Goal: Task Accomplishment & Management: Use online tool/utility

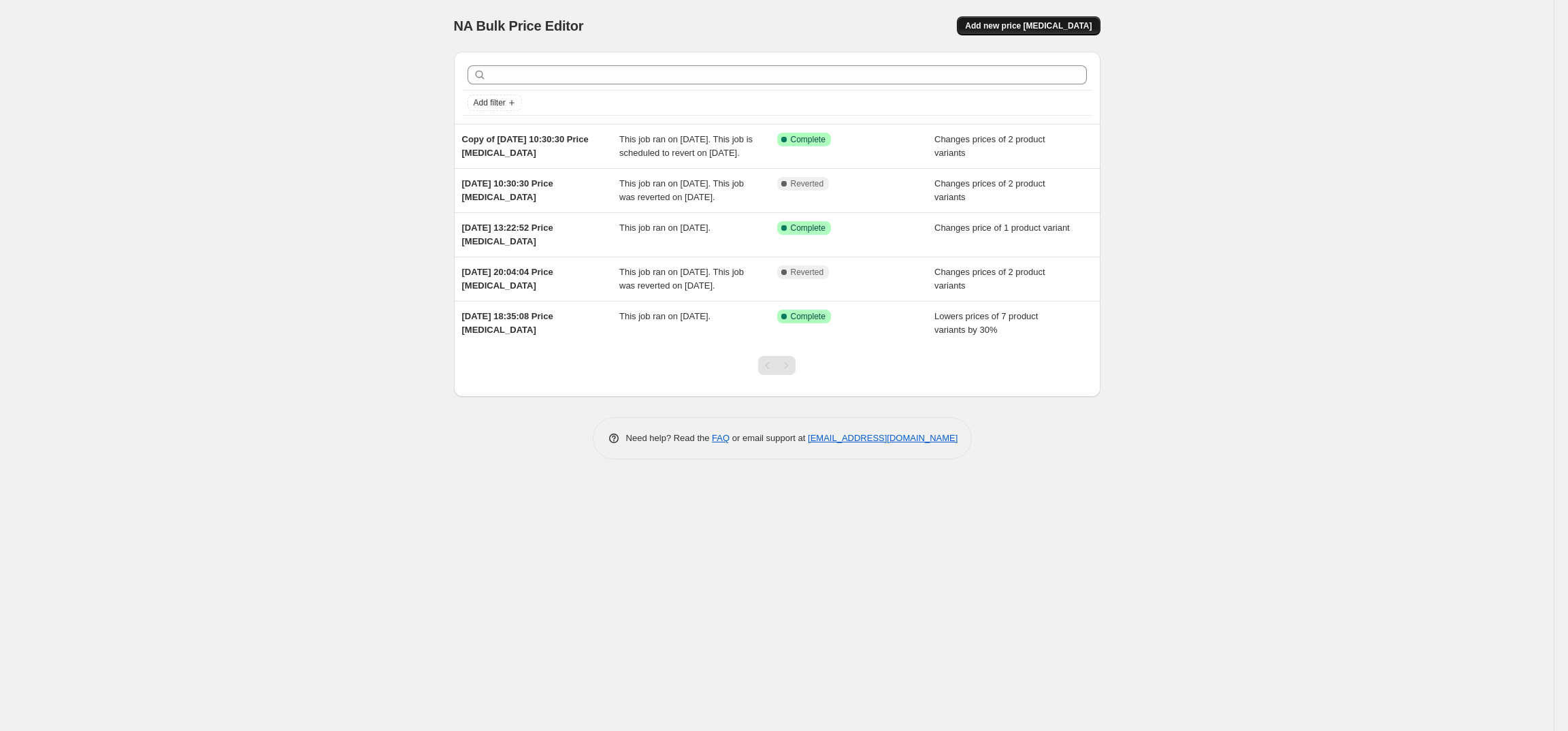
click at [1053, 23] on span "Add new price [MEDICAL_DATA]" at bounding box center [1029, 26] width 127 height 11
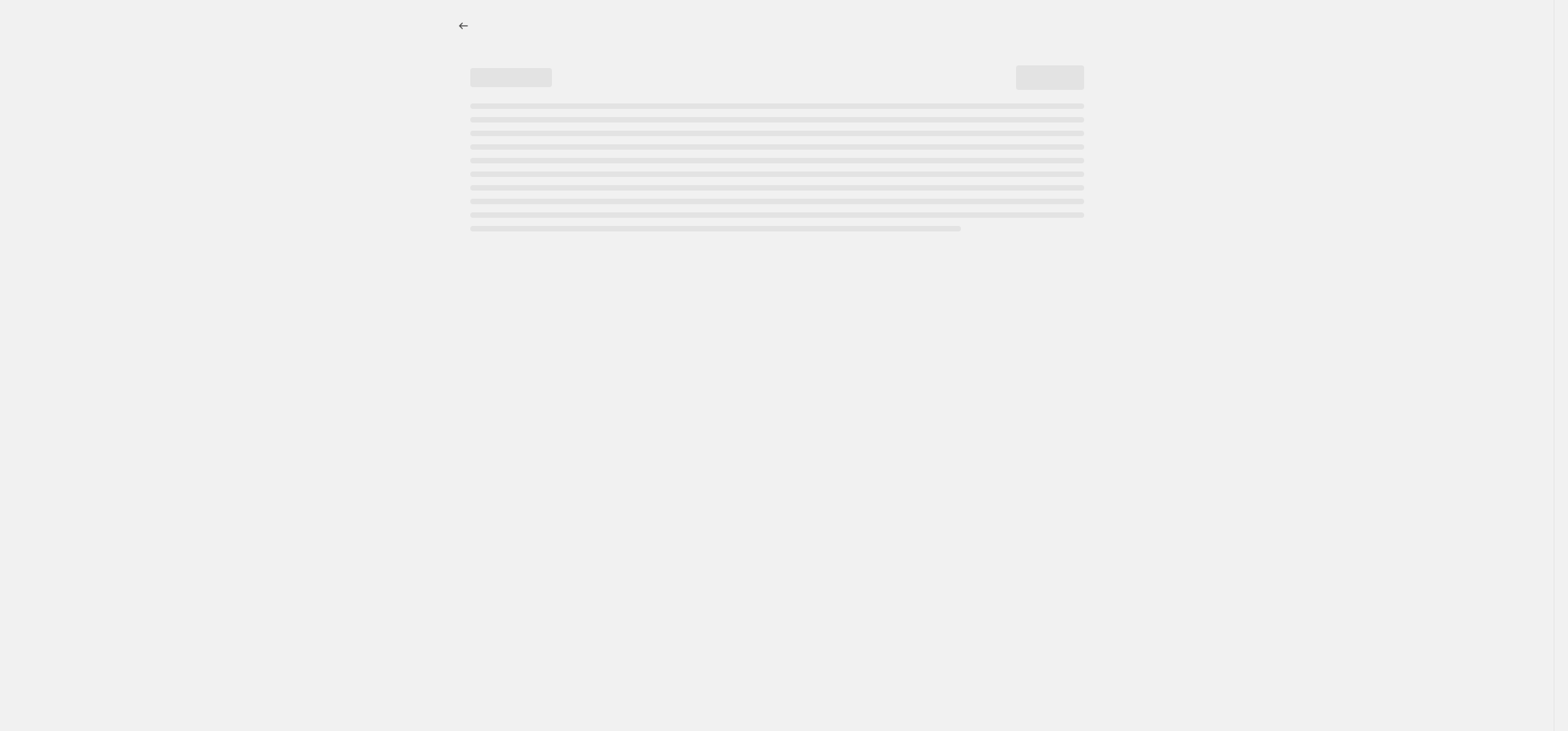
select select "percentage"
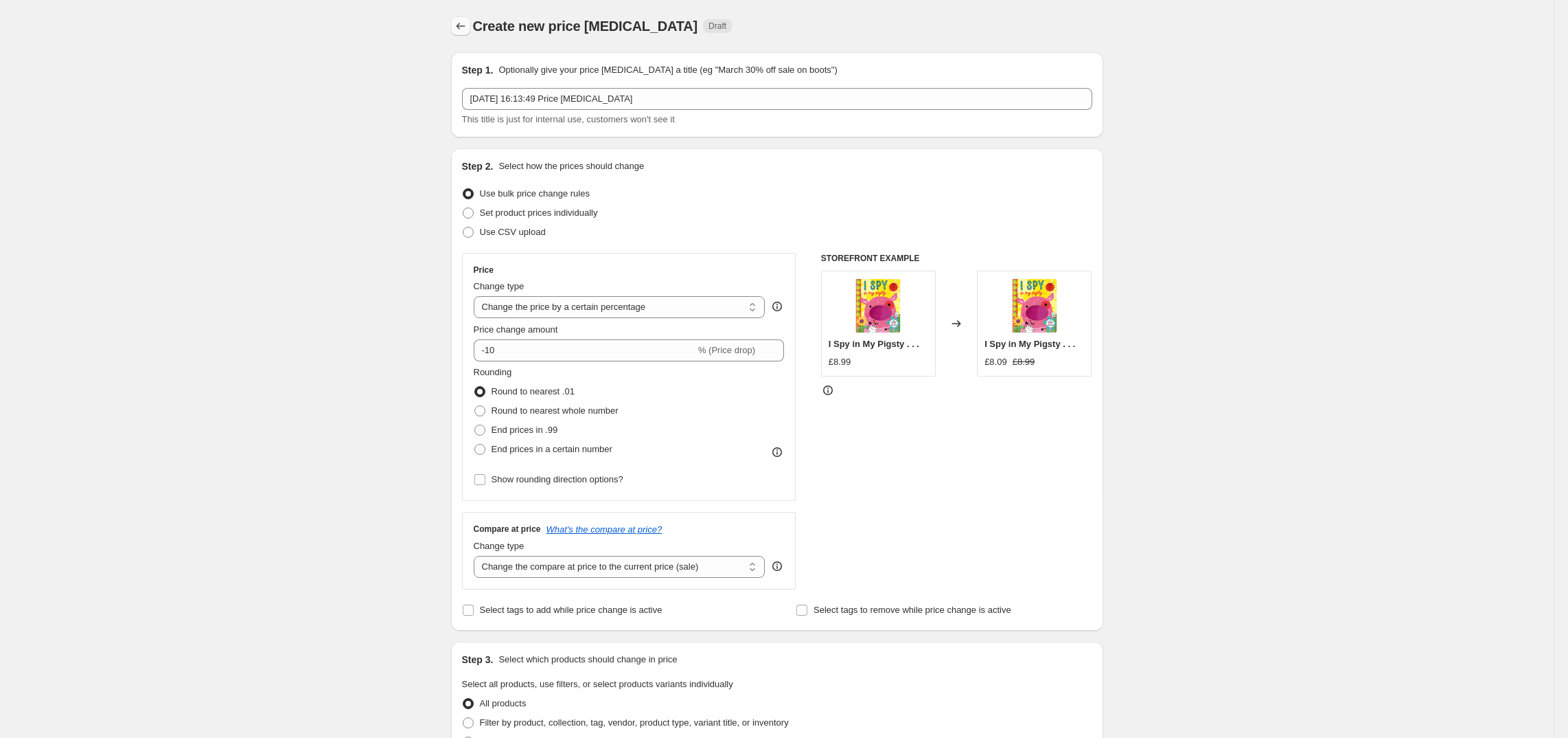
click at [463, 28] on icon "Price change jobs" at bounding box center [460, 26] width 14 height 14
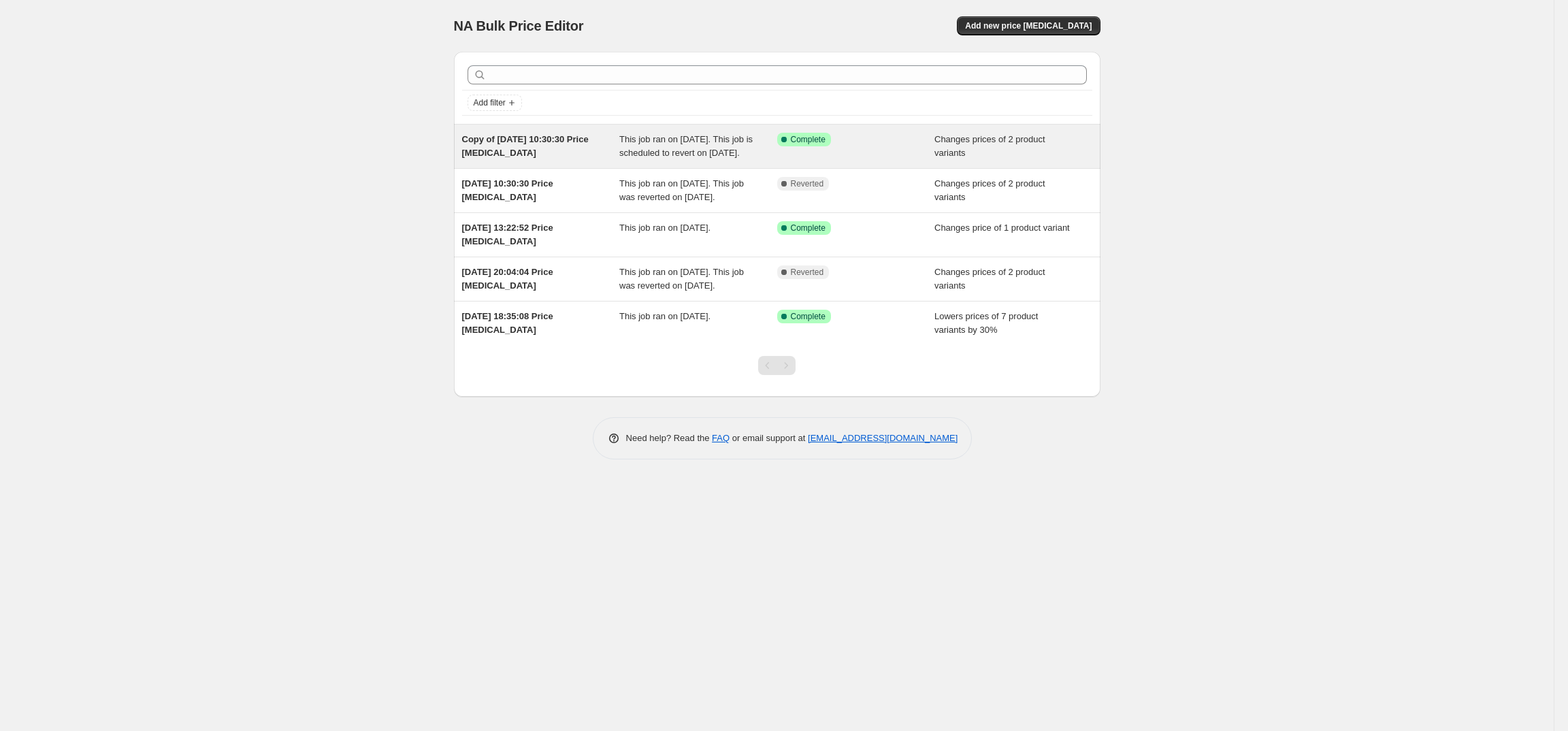
click at [874, 160] on div "Success Complete Complete" at bounding box center [856, 146] width 158 height 27
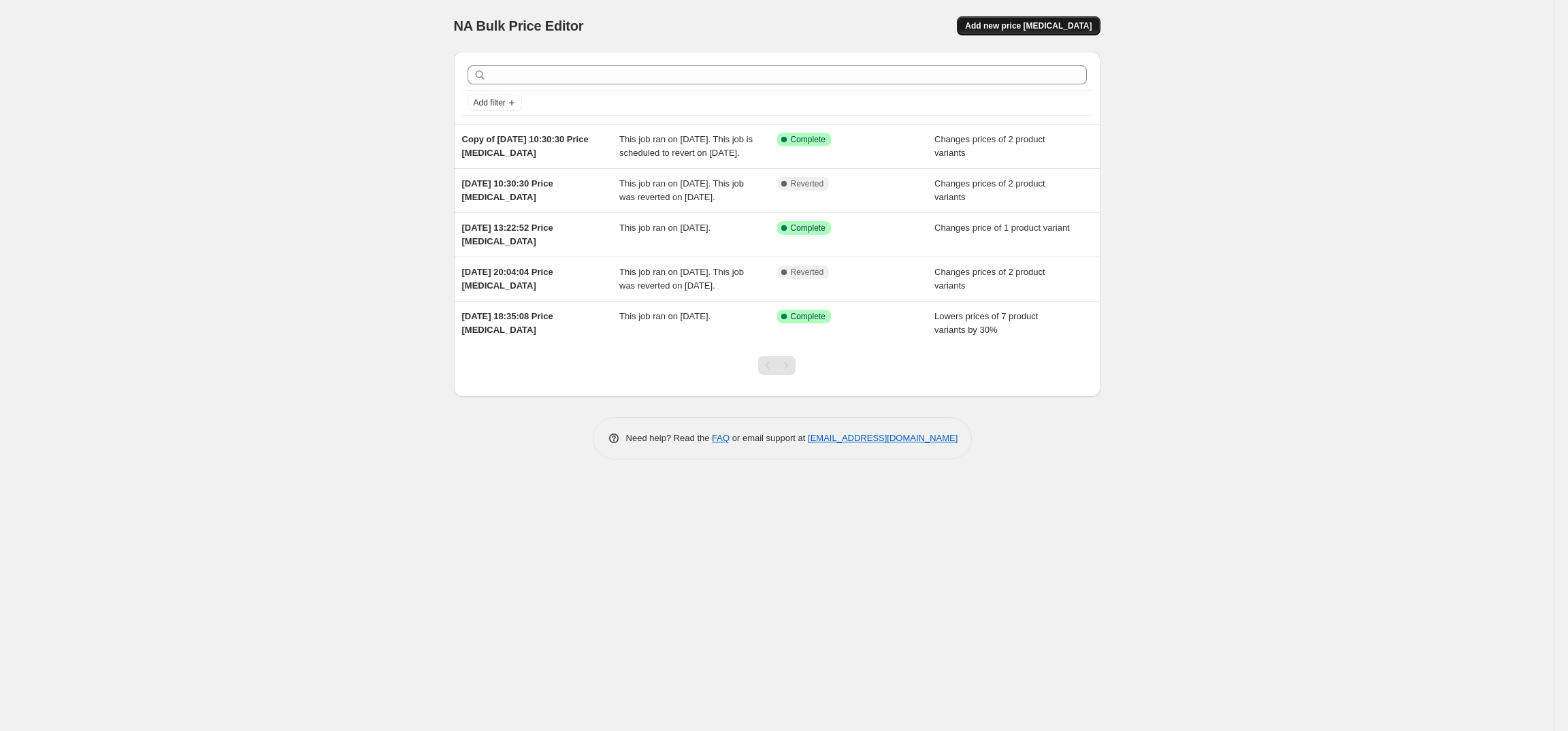
click at [1009, 20] on span "Add new price [MEDICAL_DATA]" at bounding box center [1029, 26] width 127 height 11
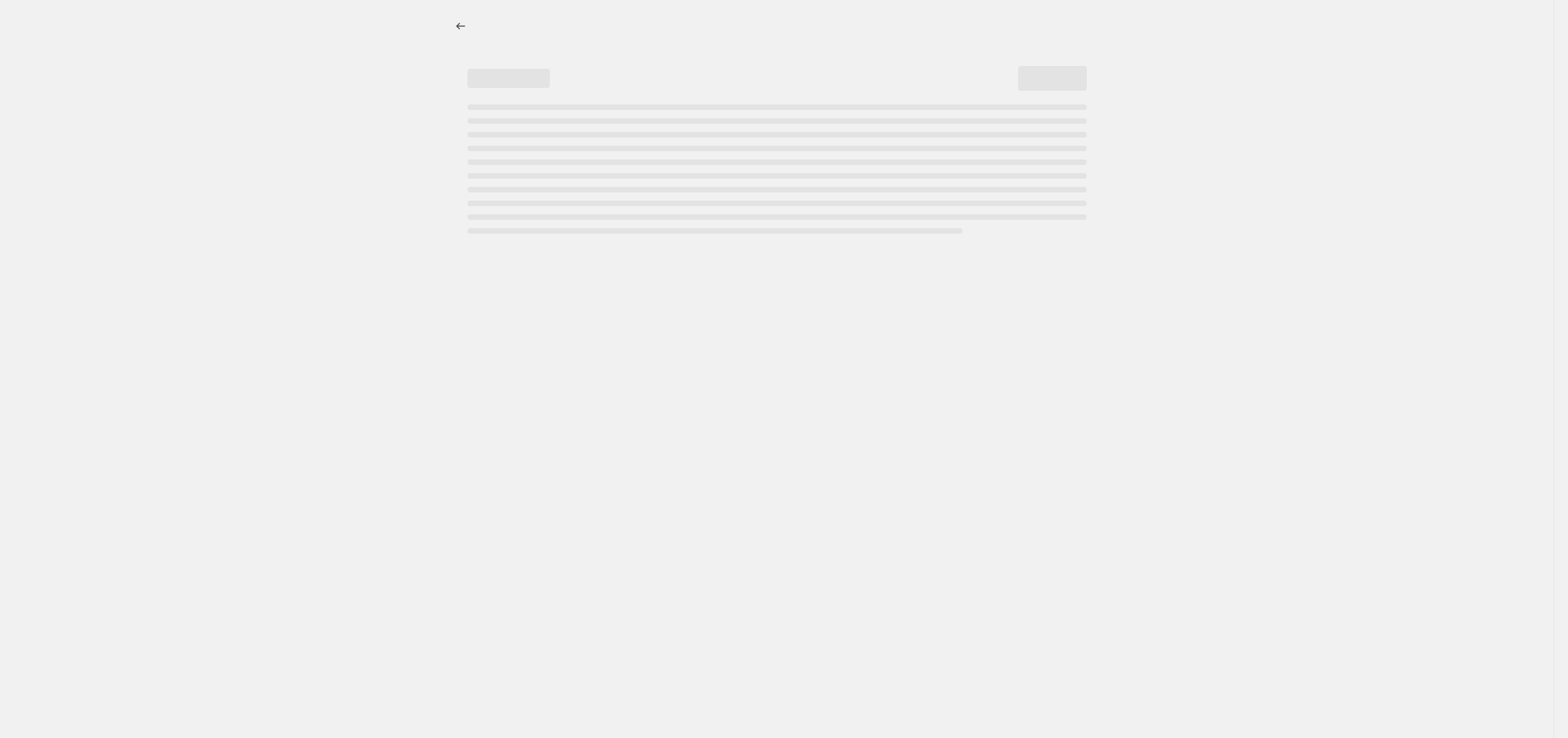
select select "percentage"
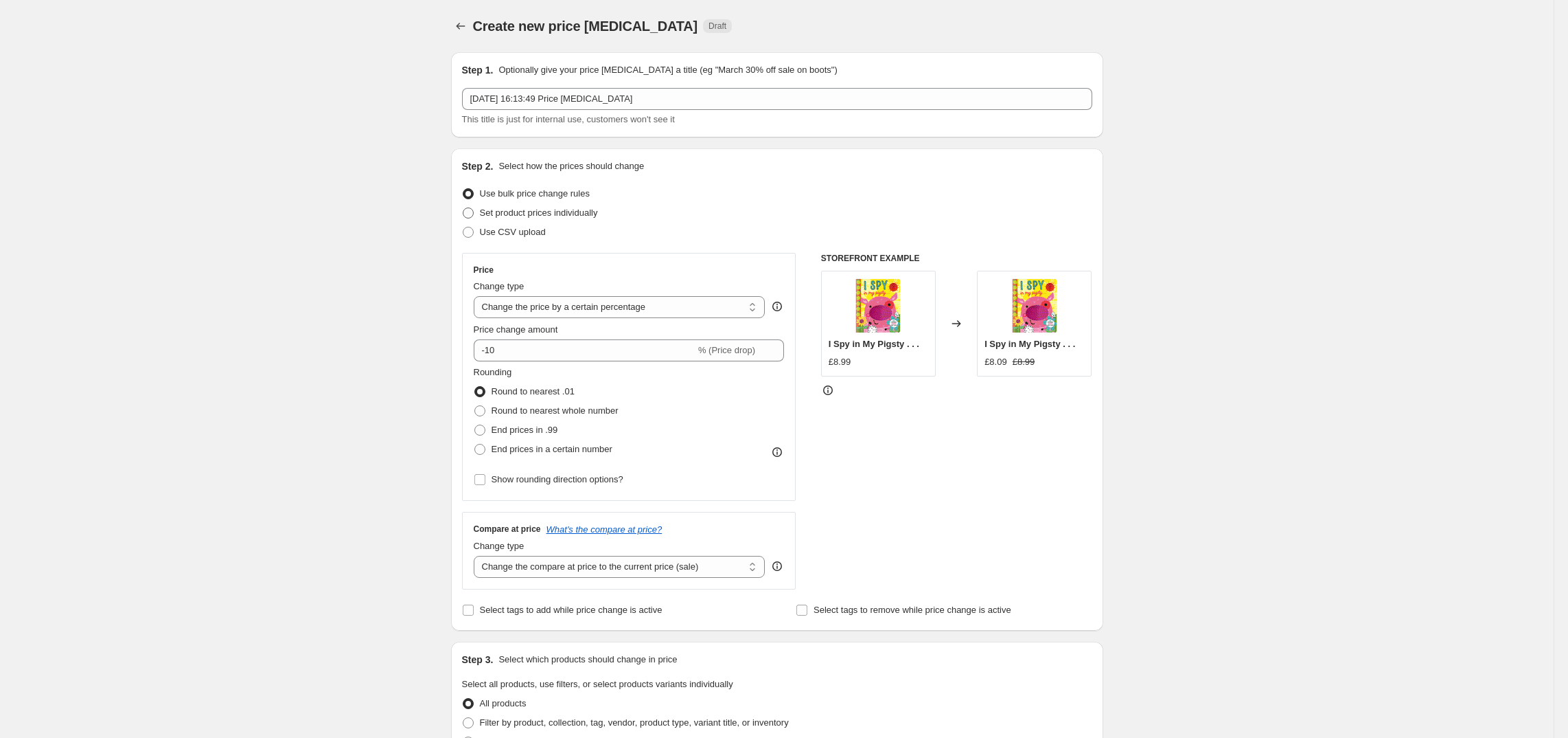
click at [474, 214] on span at bounding box center [468, 213] width 11 height 11
click at [463, 208] on input "Set product prices individually" at bounding box center [463, 207] width 1 height 1
radio input "true"
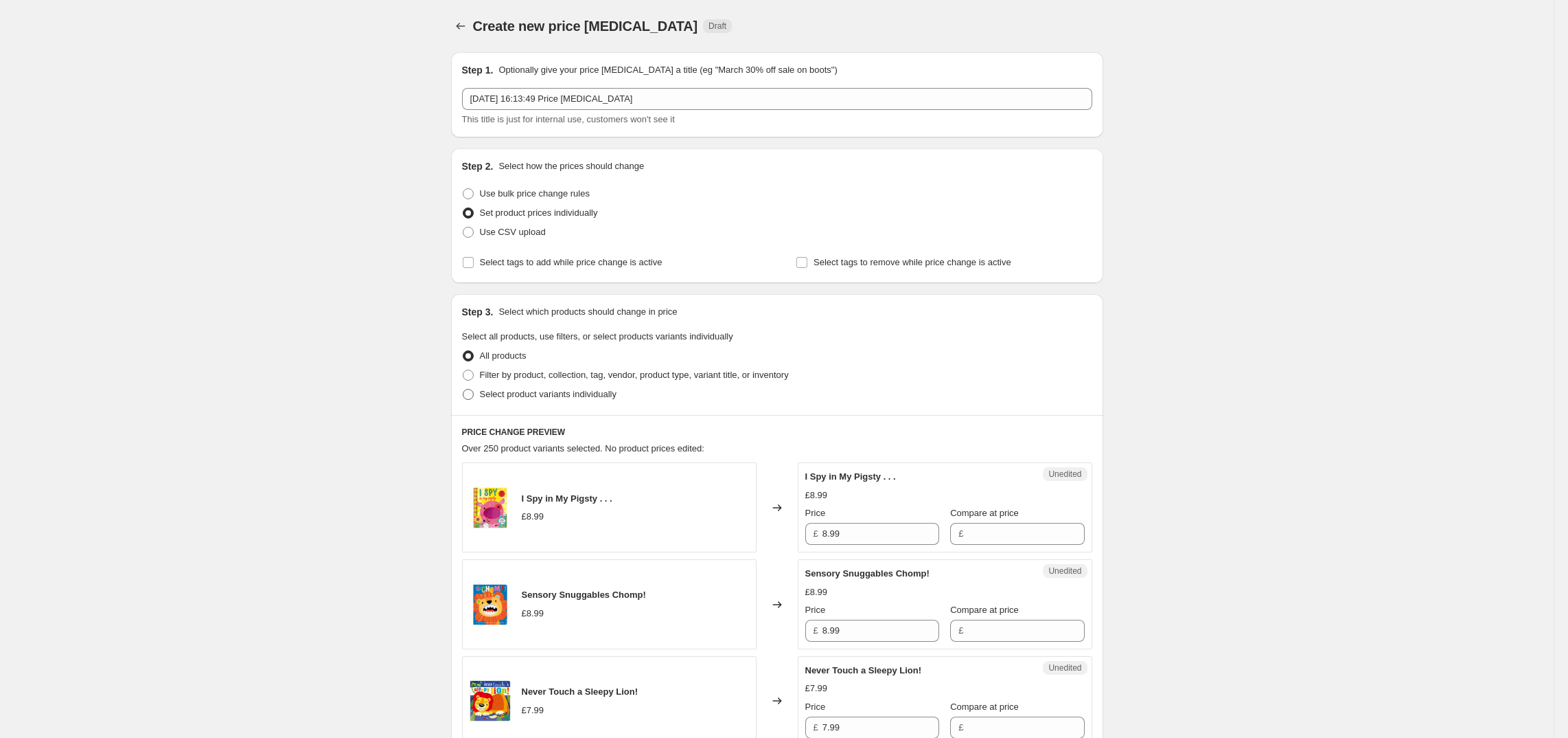
click at [474, 397] on span at bounding box center [468, 394] width 11 height 11
click at [463, 389] on input "Select product variants individually" at bounding box center [463, 388] width 1 height 1
radio input "true"
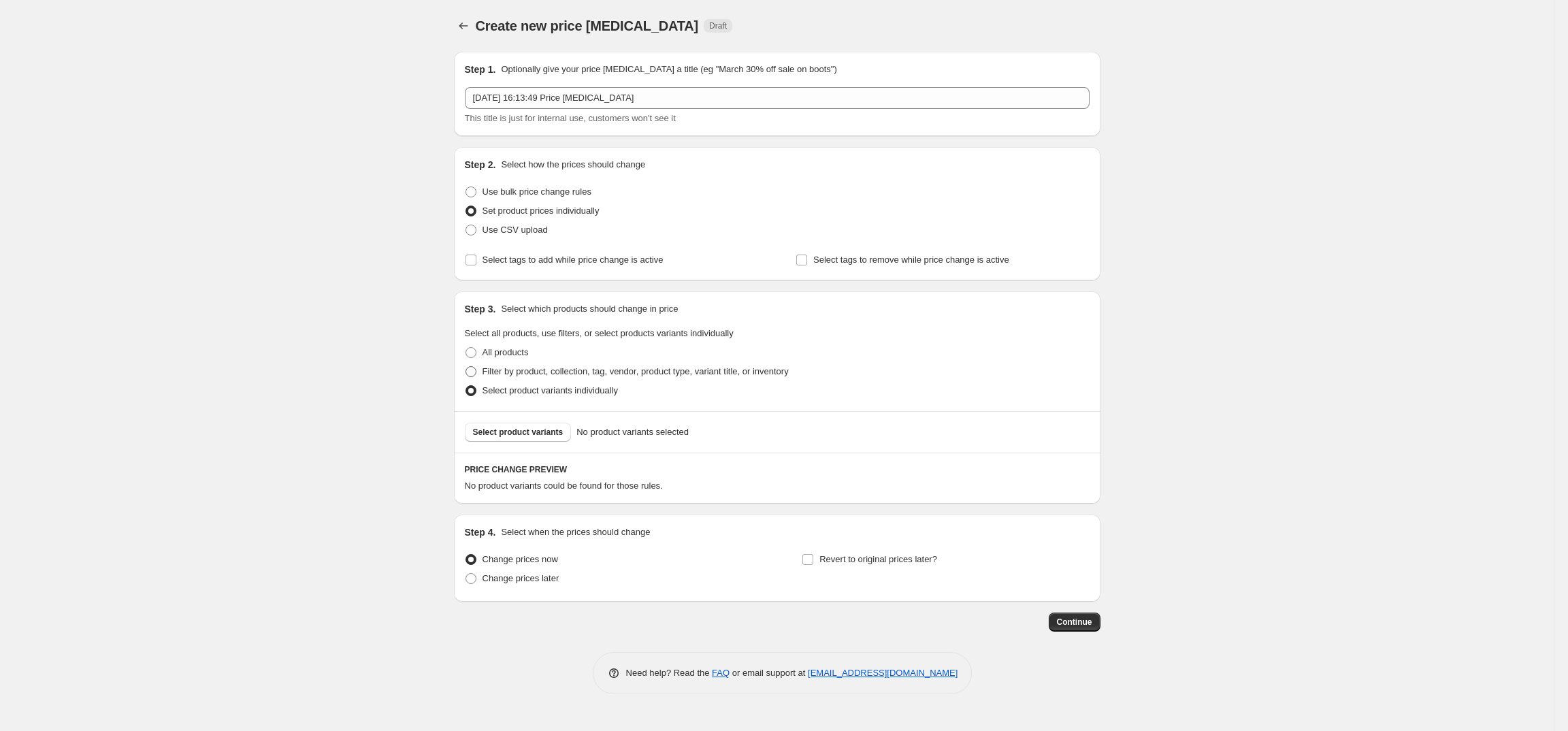
click at [475, 372] on span at bounding box center [471, 371] width 11 height 11
click at [467, 367] on input "Filter by product, collection, tag, vendor, product type, variant title, or inv…" at bounding box center [466, 366] width 1 height 1
radio input "true"
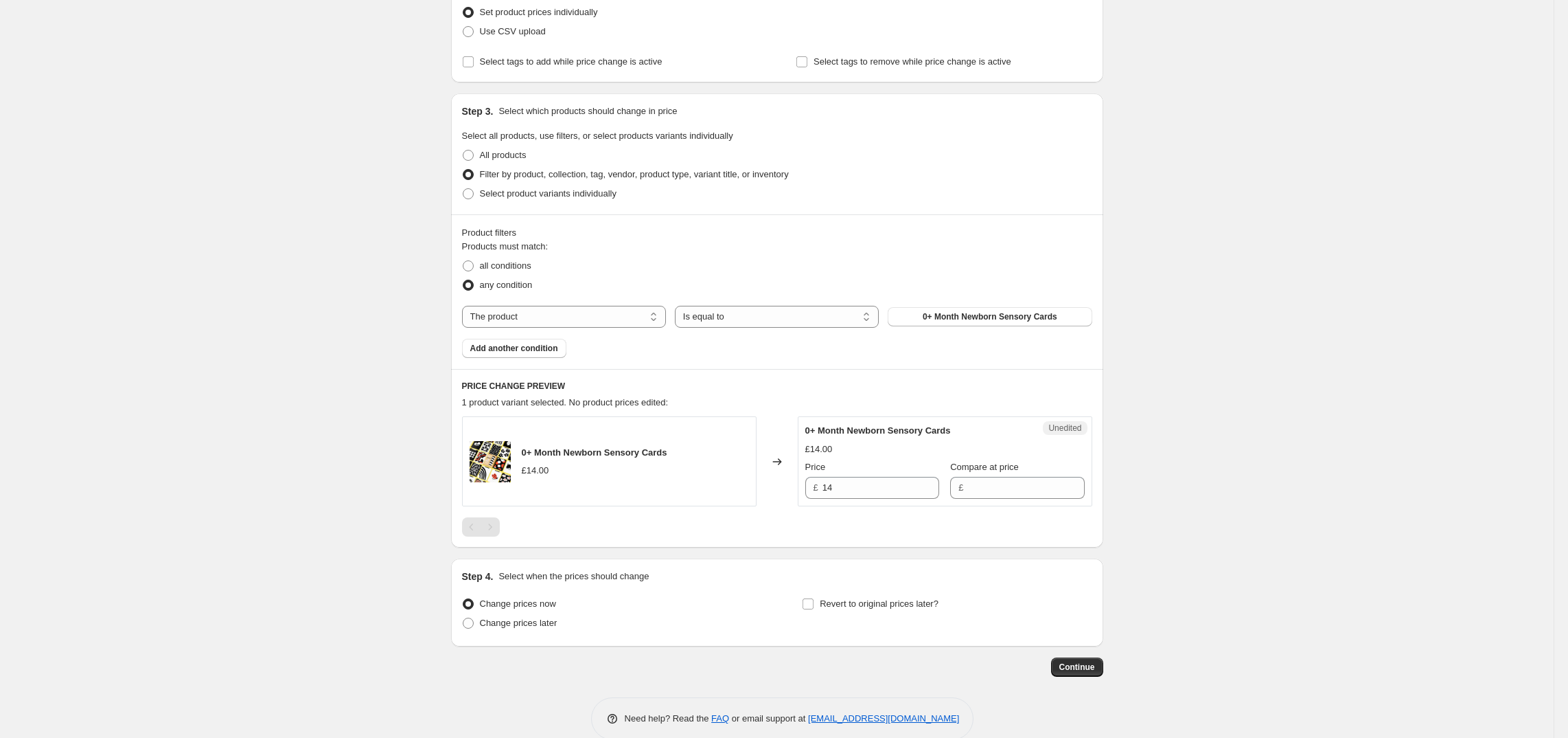
scroll to position [199, 0]
click at [482, 274] on label "all conditions" at bounding box center [496, 268] width 69 height 19
click at [463, 263] on input "all conditions" at bounding box center [463, 263] width 1 height 1
radio input "true"
click at [474, 155] on span at bounding box center [468, 157] width 11 height 11
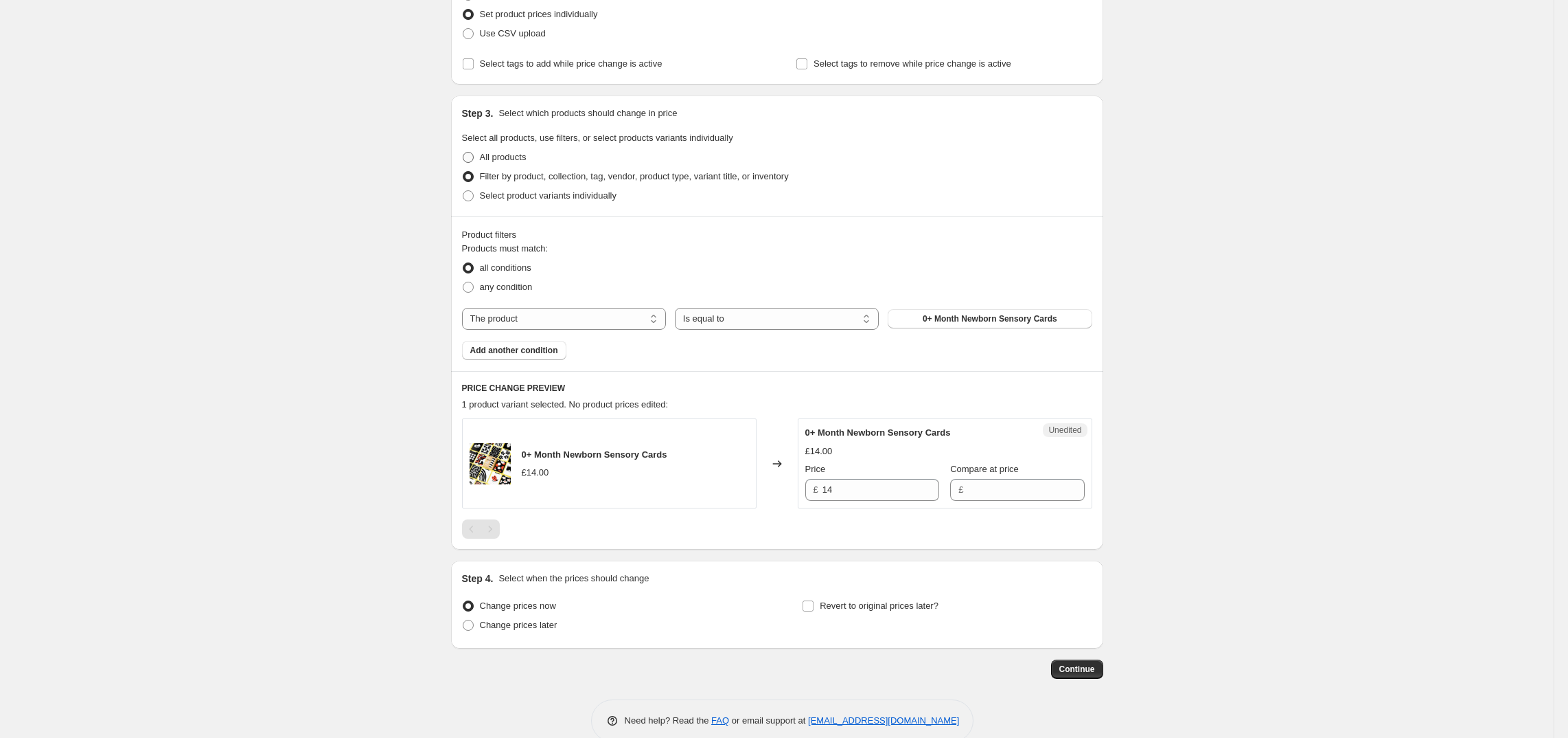
click at [463, 152] on input "All products" at bounding box center [463, 152] width 1 height 1
radio input "true"
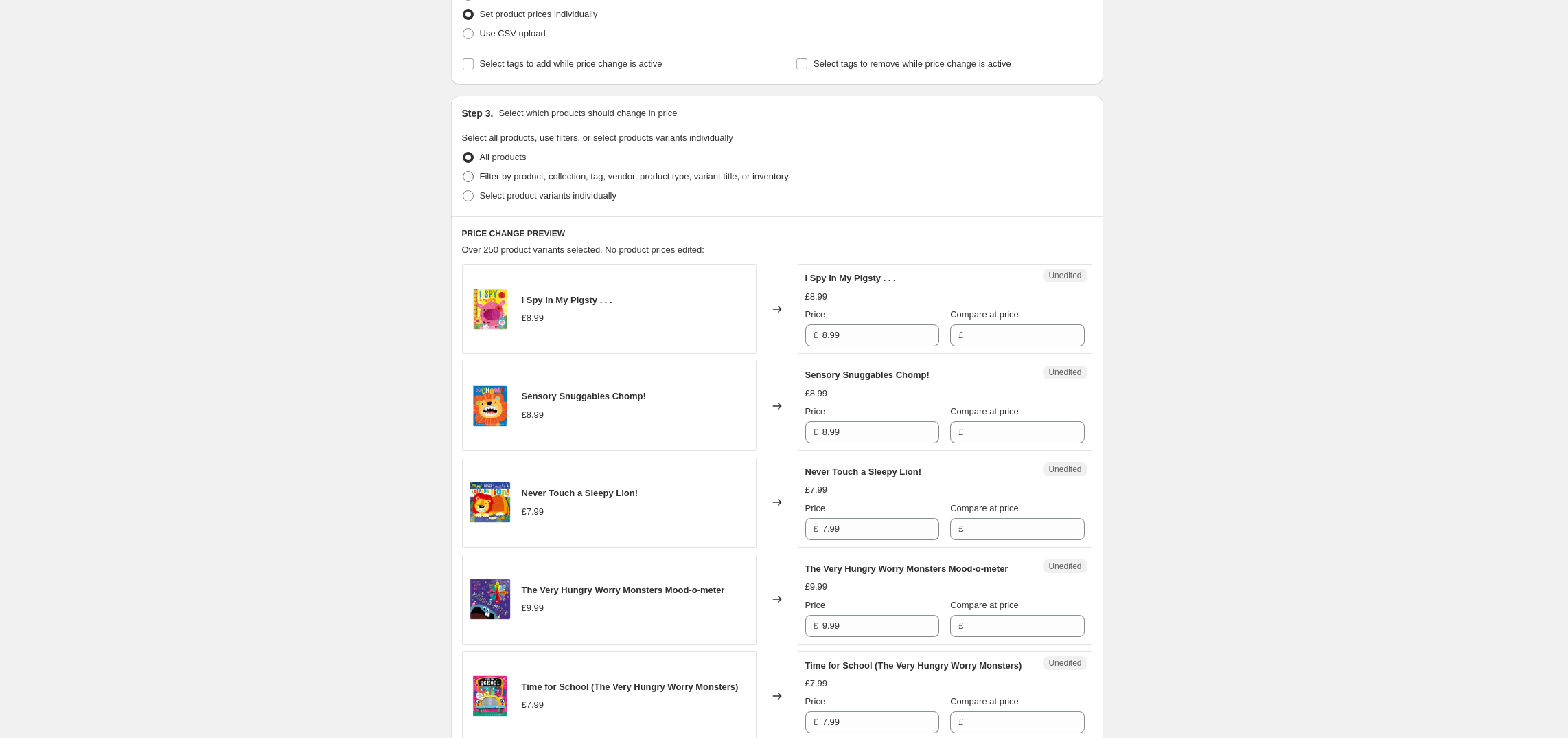
click at [488, 180] on span "Filter by product, collection, tag, vendor, product type, variant title, or inv…" at bounding box center [635, 176] width 309 height 10
click at [463, 171] on input "Filter by product, collection, tag, vendor, product type, variant title, or inv…" at bounding box center [463, 171] width 1 height 1
radio input "true"
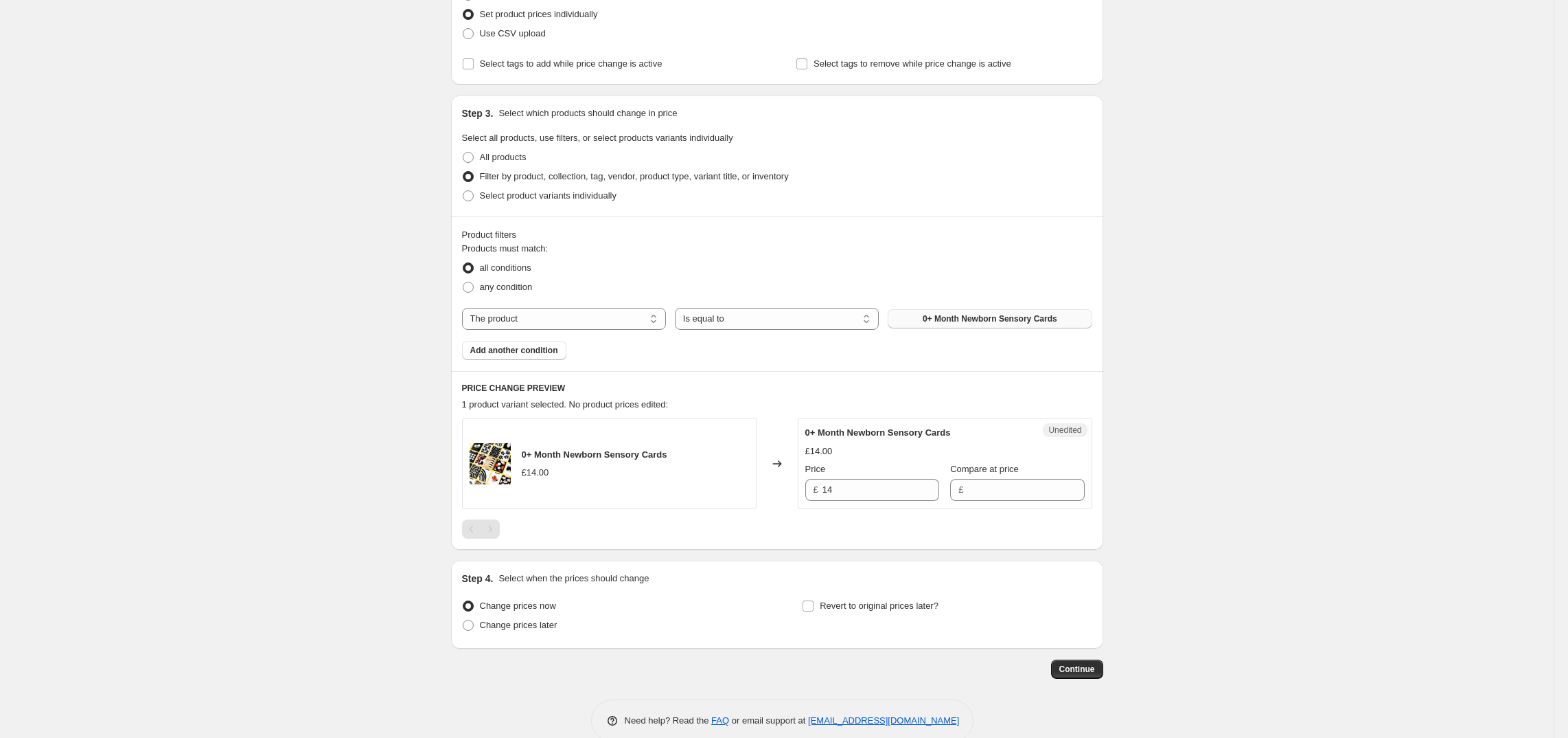
click at [951, 316] on span "0+ Month Newborn Sensory Cards" at bounding box center [990, 319] width 135 height 11
drag, startPoint x: 872, startPoint y: 492, endPoint x: 795, endPoint y: 488, distance: 77.1
click at [795, 488] on div "Big Stickers for Little Hands Assortment x 10 £24.95 Changed to Unedited Big St…" at bounding box center [777, 464] width 630 height 90
type input "29.95"
click at [1008, 476] on label "Compare at price" at bounding box center [984, 469] width 68 height 14
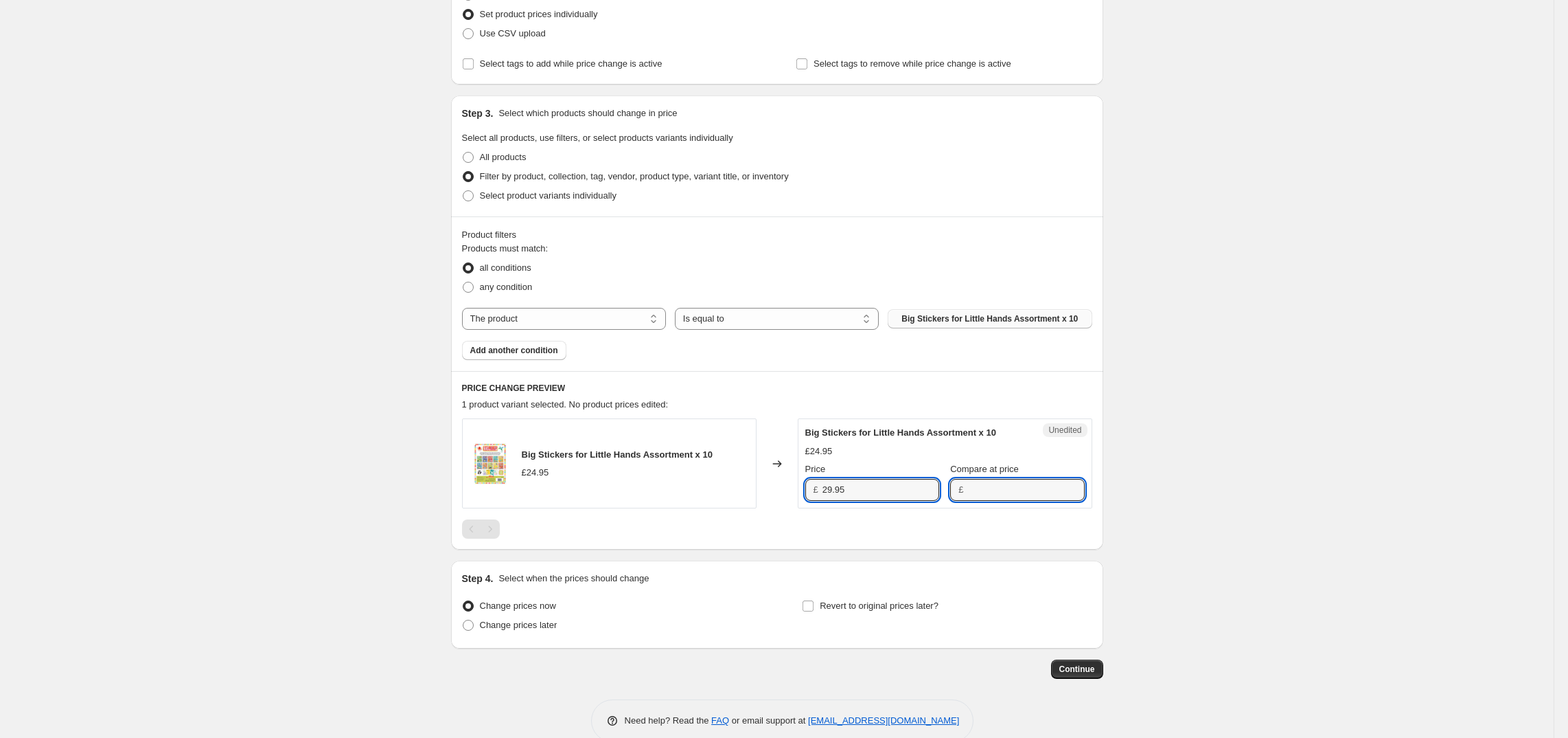
click at [1008, 479] on input "Compare at price" at bounding box center [1026, 490] width 117 height 22
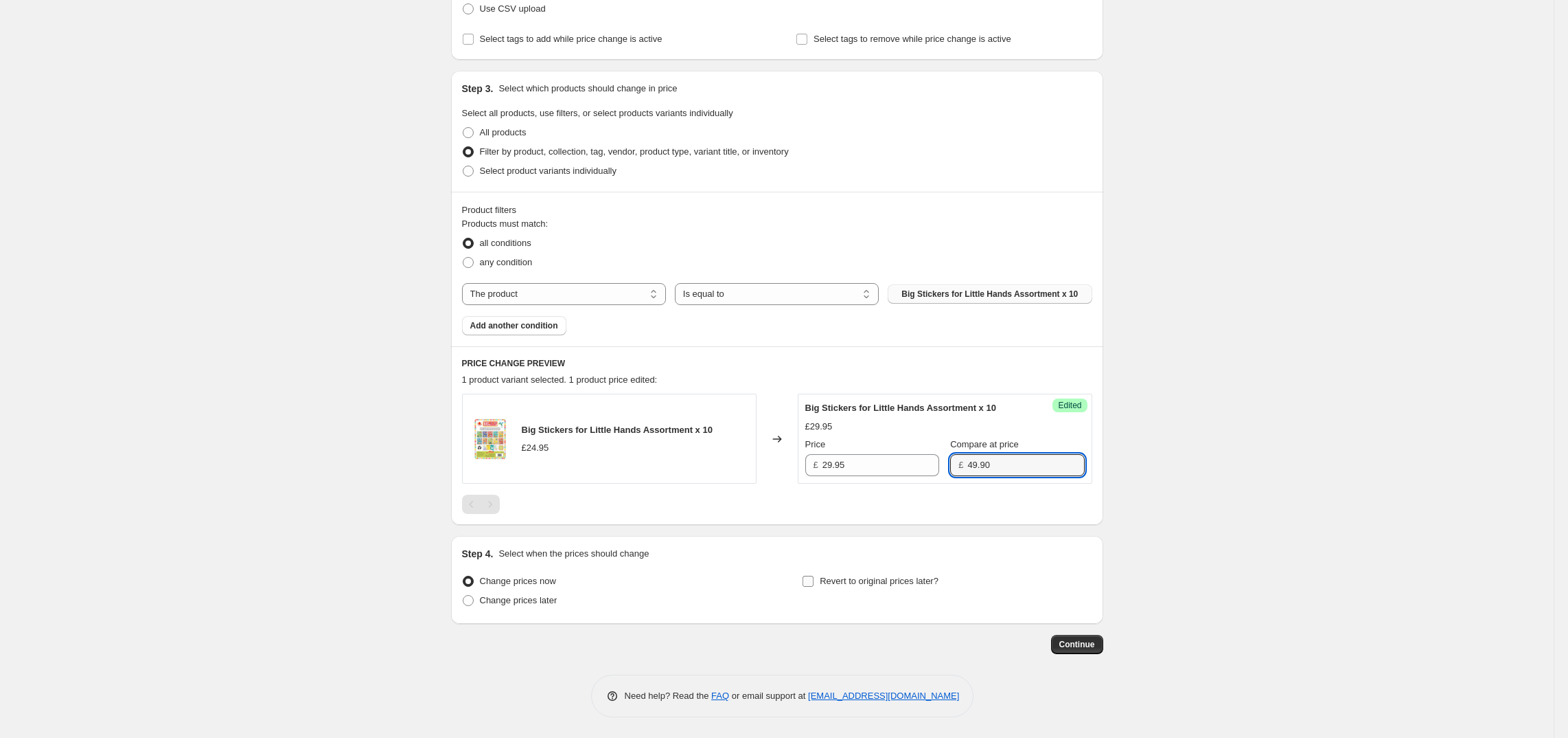
type input "49.90"
click at [813, 581] on input "Revert to original prices later?" at bounding box center [808, 581] width 11 height 11
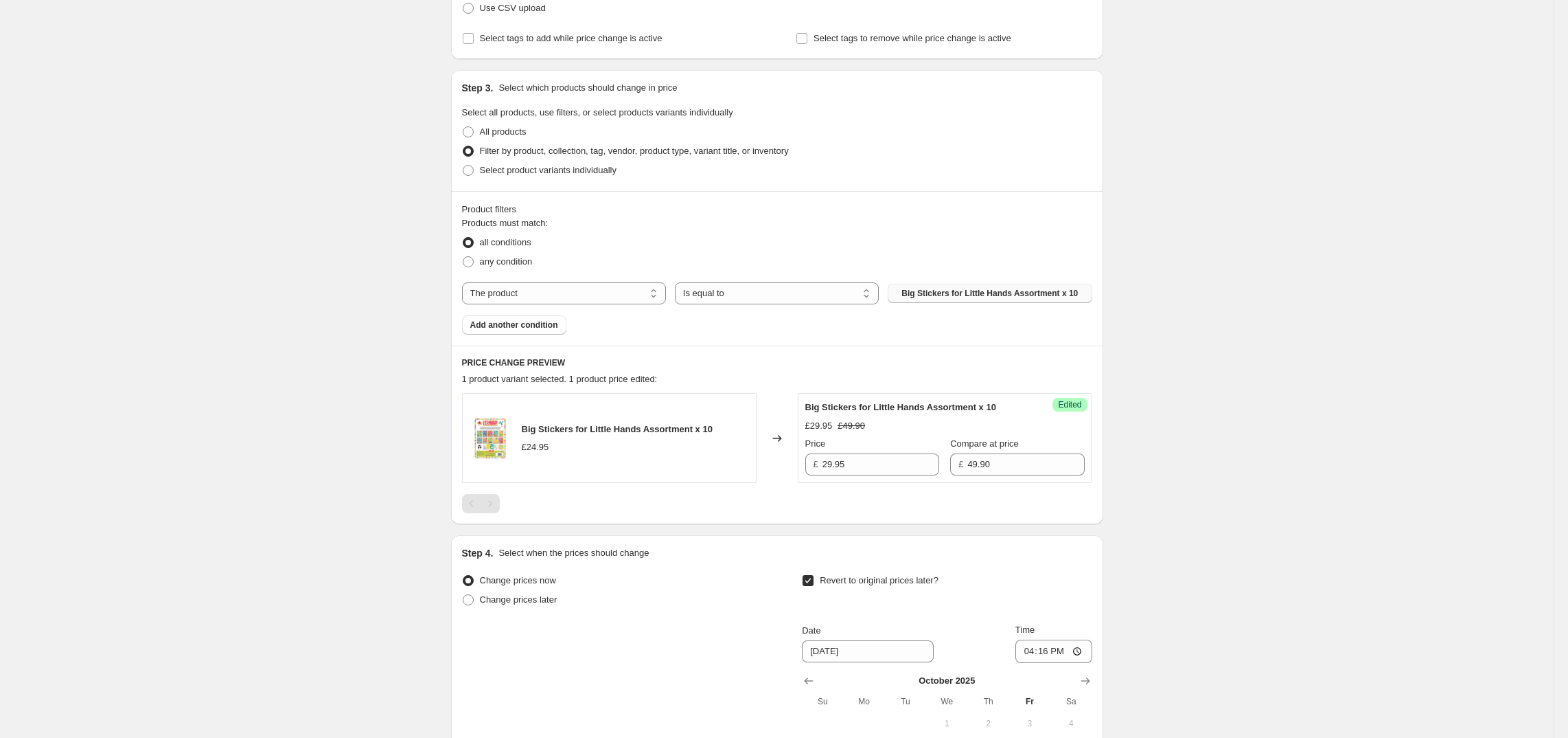
scroll to position [459, 0]
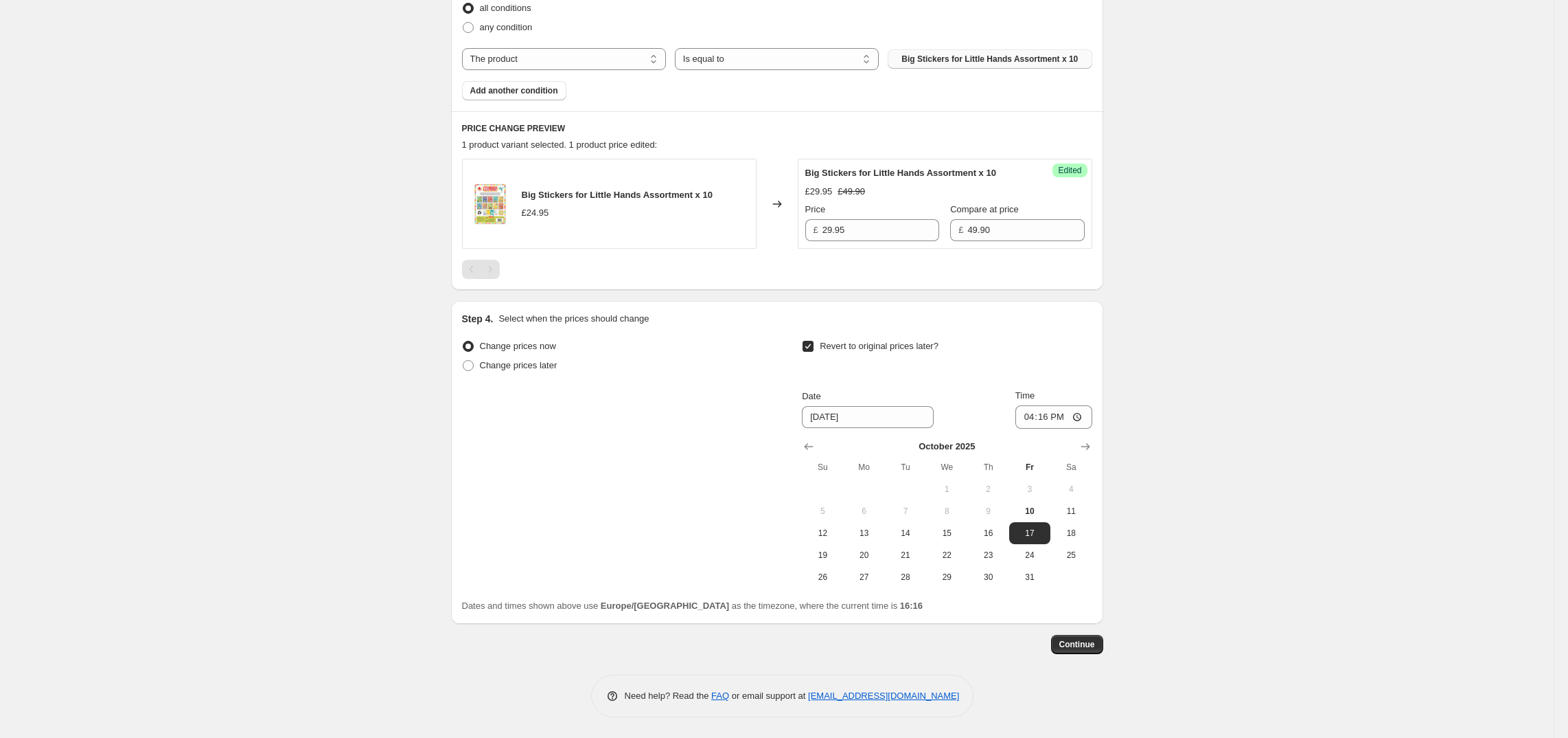
click at [813, 344] on input "Revert to original prices later?" at bounding box center [808, 346] width 11 height 11
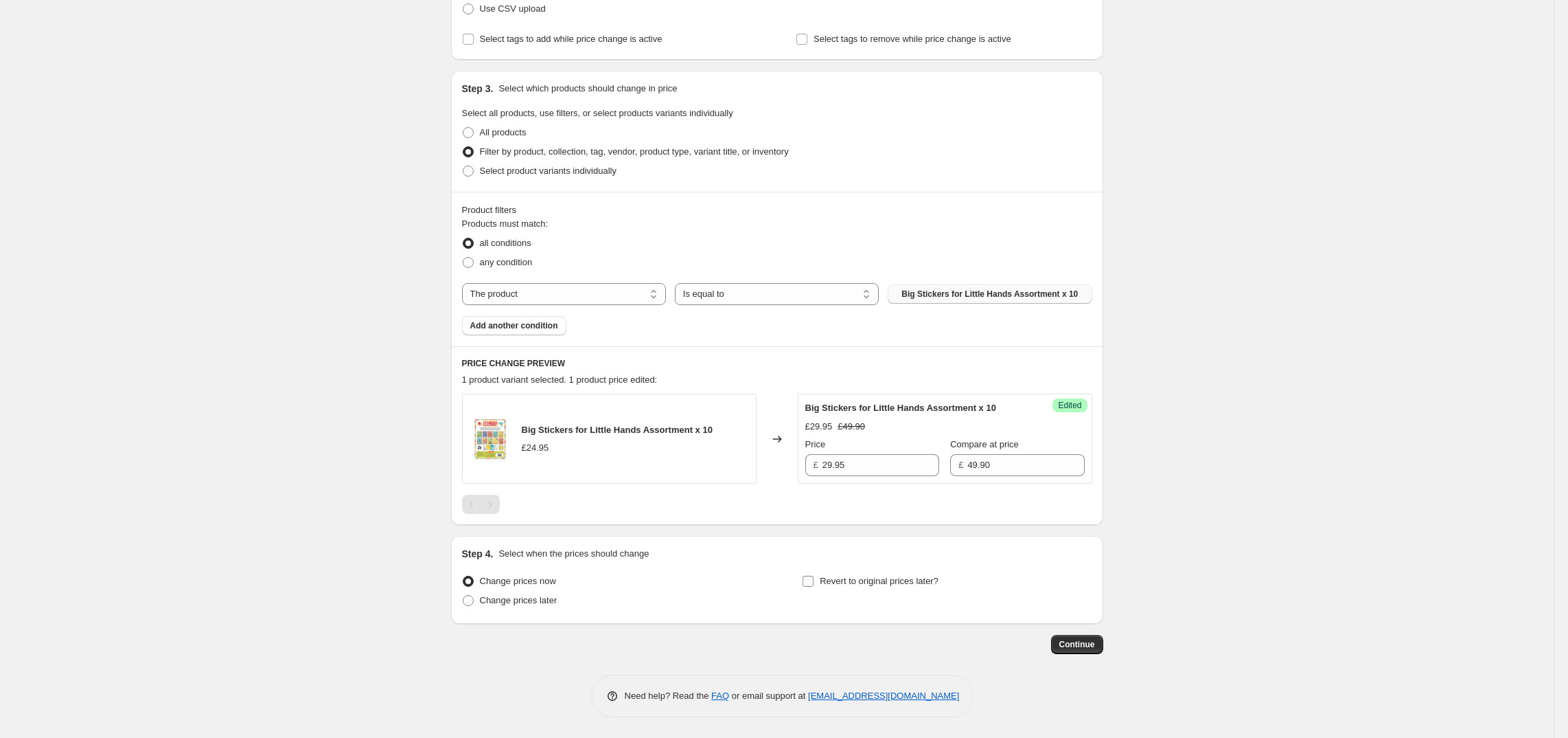
click at [810, 580] on input "Revert to original prices later?" at bounding box center [808, 581] width 11 height 11
checkbox input "true"
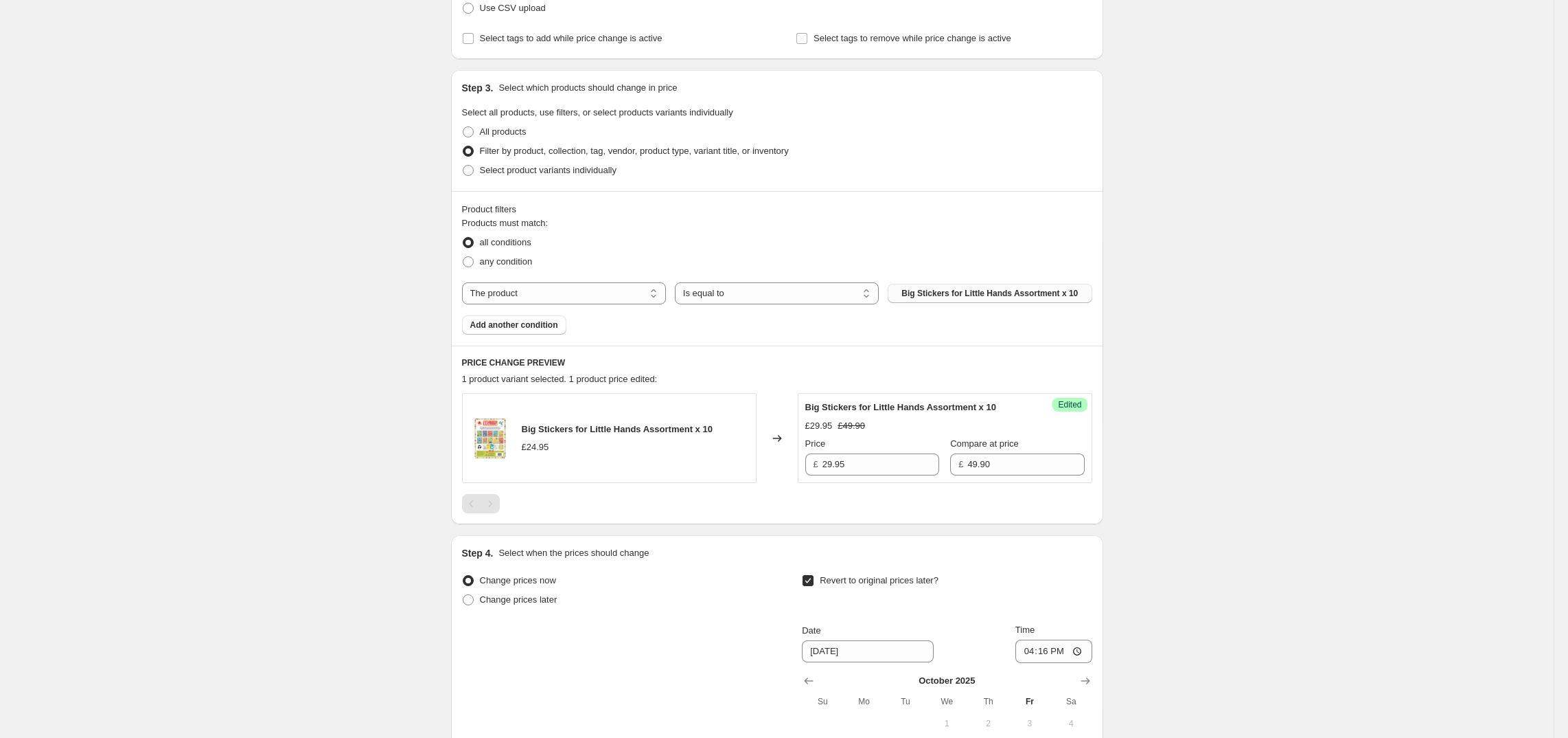
scroll to position [459, 0]
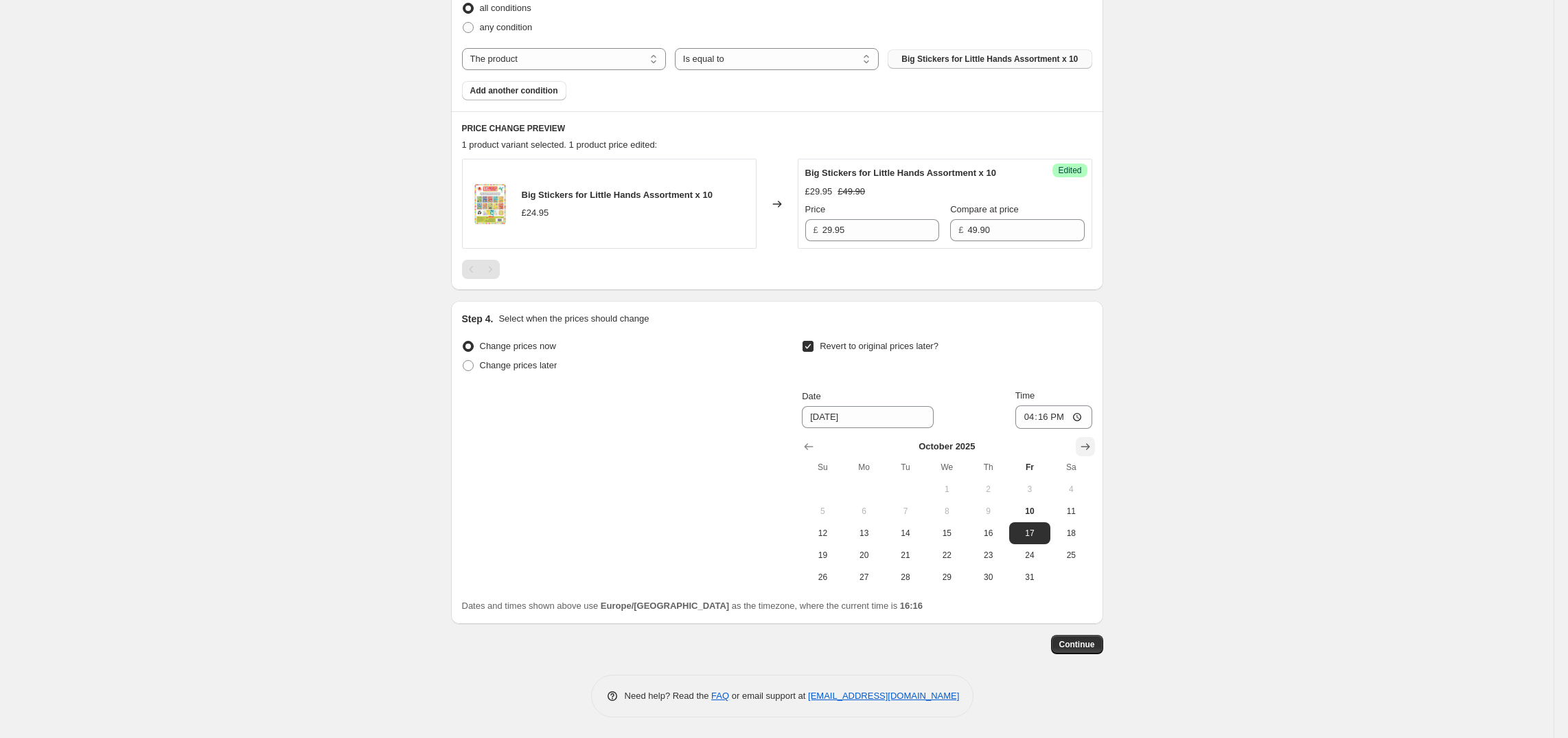
click at [1092, 451] on icon "Show next month, November 2025" at bounding box center [1086, 447] width 14 height 14
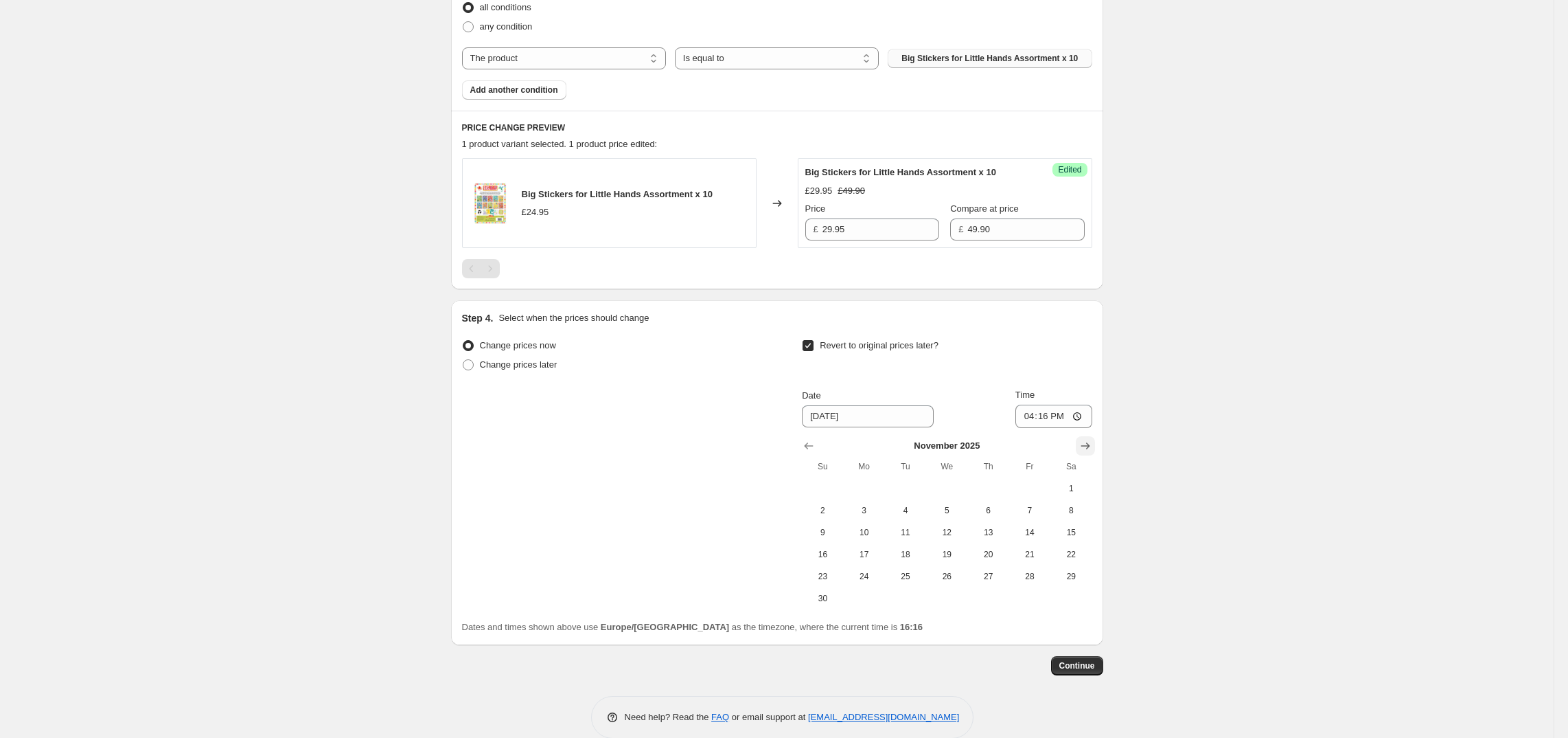
click at [1092, 451] on icon "Show next month, December 2025" at bounding box center [1086, 446] width 14 height 14
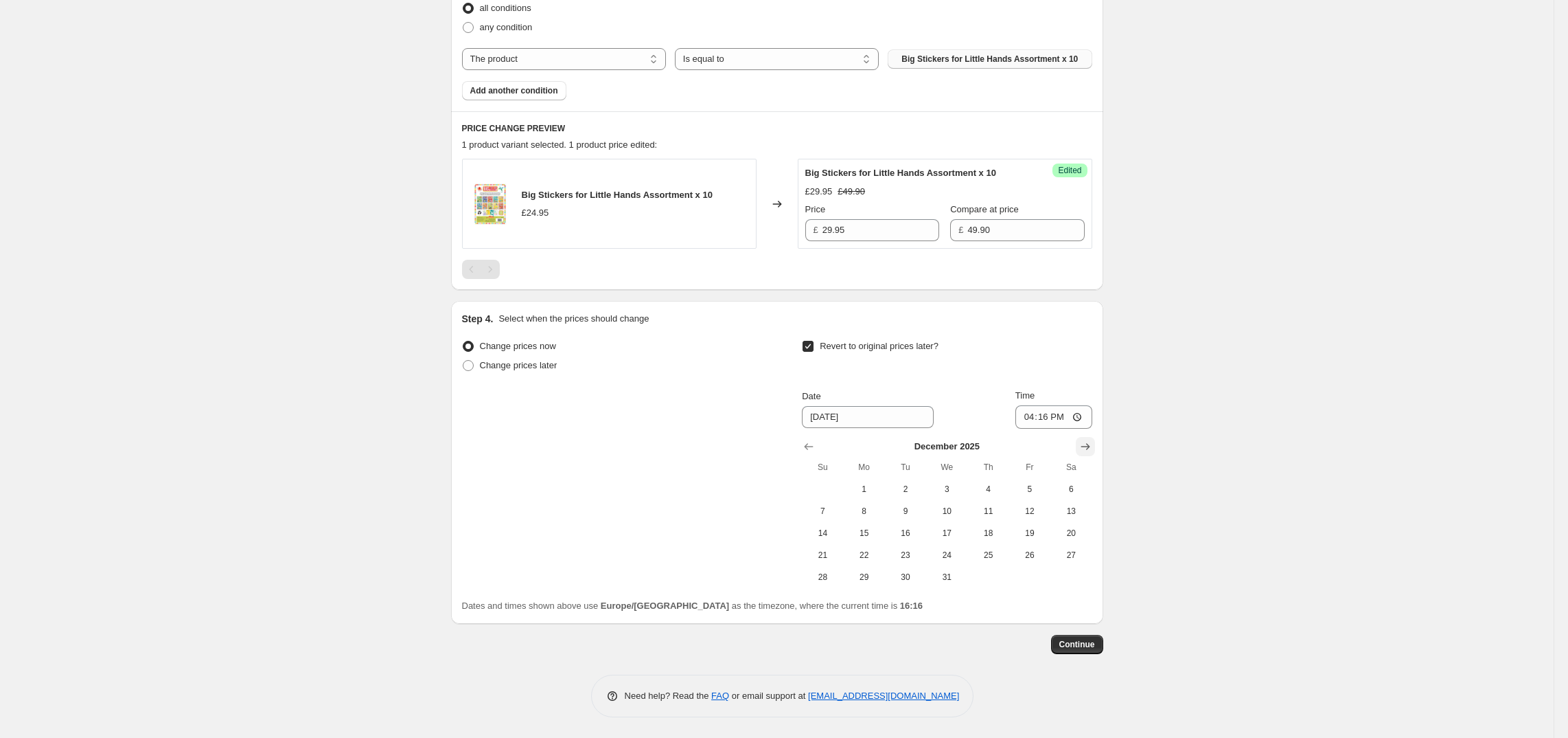
click at [1092, 448] on icon "Show next month, January 2026" at bounding box center [1086, 447] width 14 height 14
click at [1083, 514] on span "10" at bounding box center [1071, 511] width 30 height 11
type input "[DATE]"
click at [1088, 638] on button "Continue" at bounding box center [1077, 645] width 52 height 19
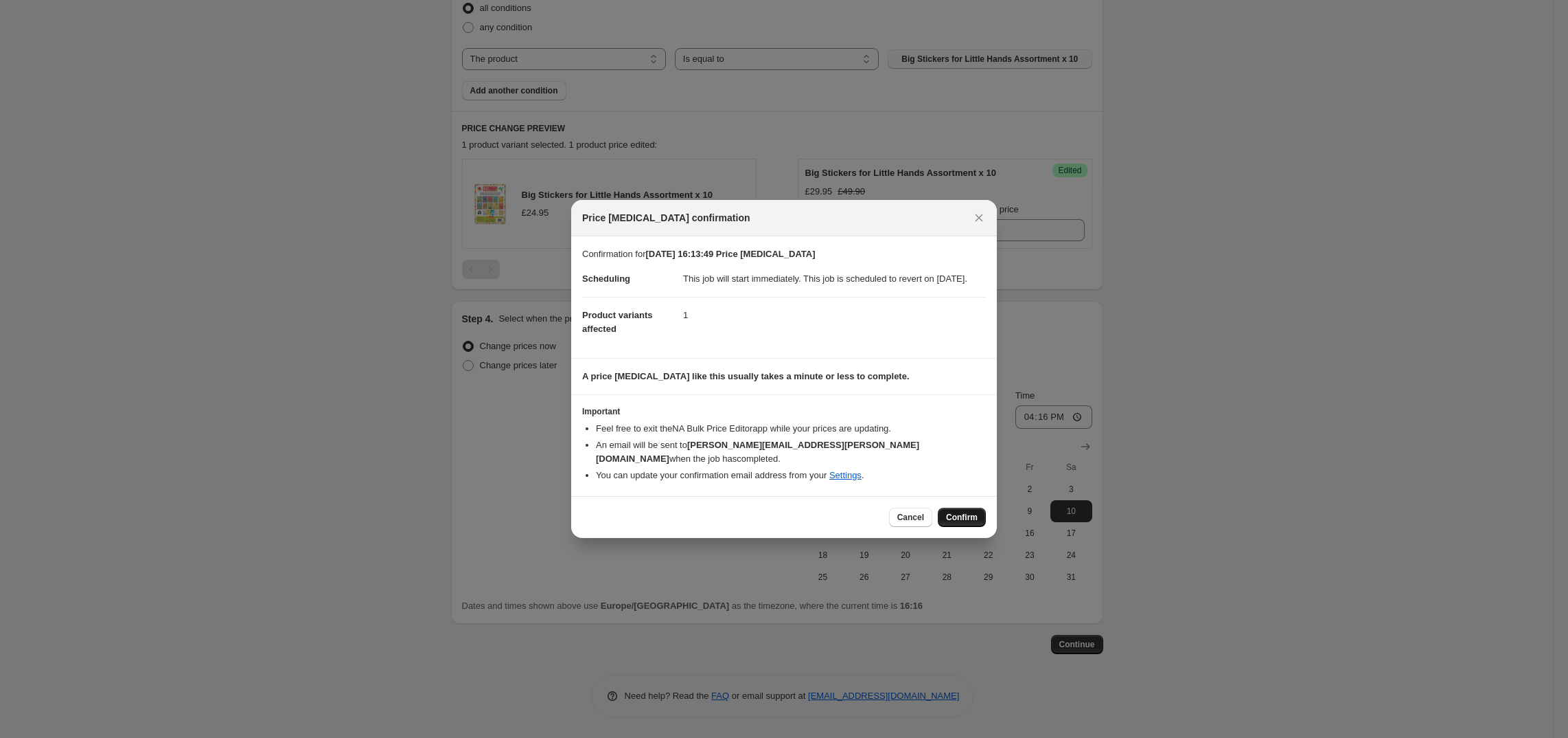
click at [962, 513] on span "Confirm" at bounding box center [962, 517] width 32 height 11
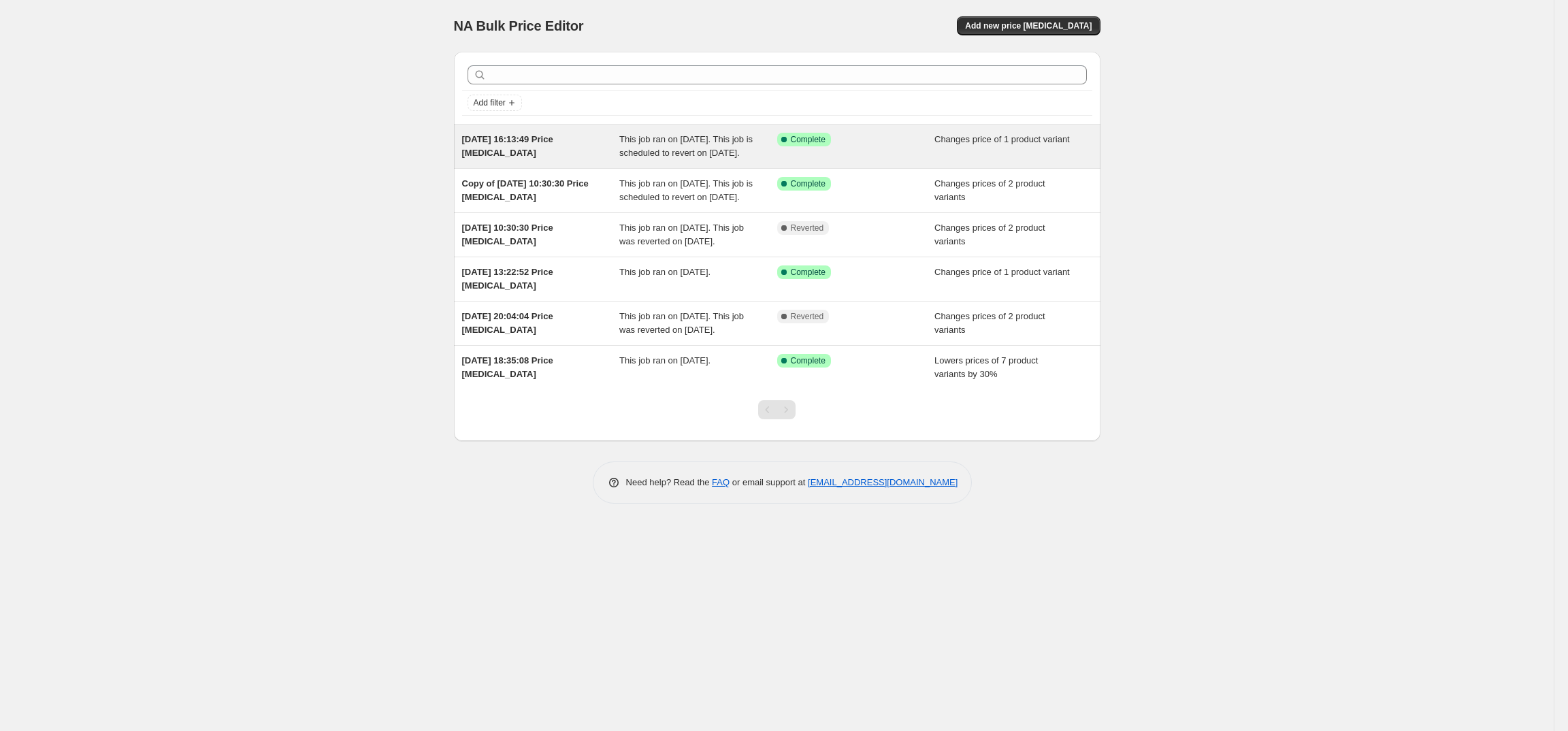
click at [479, 143] on span "[DATE] 16:13:49 Price [MEDICAL_DATA]" at bounding box center [507, 146] width 91 height 24
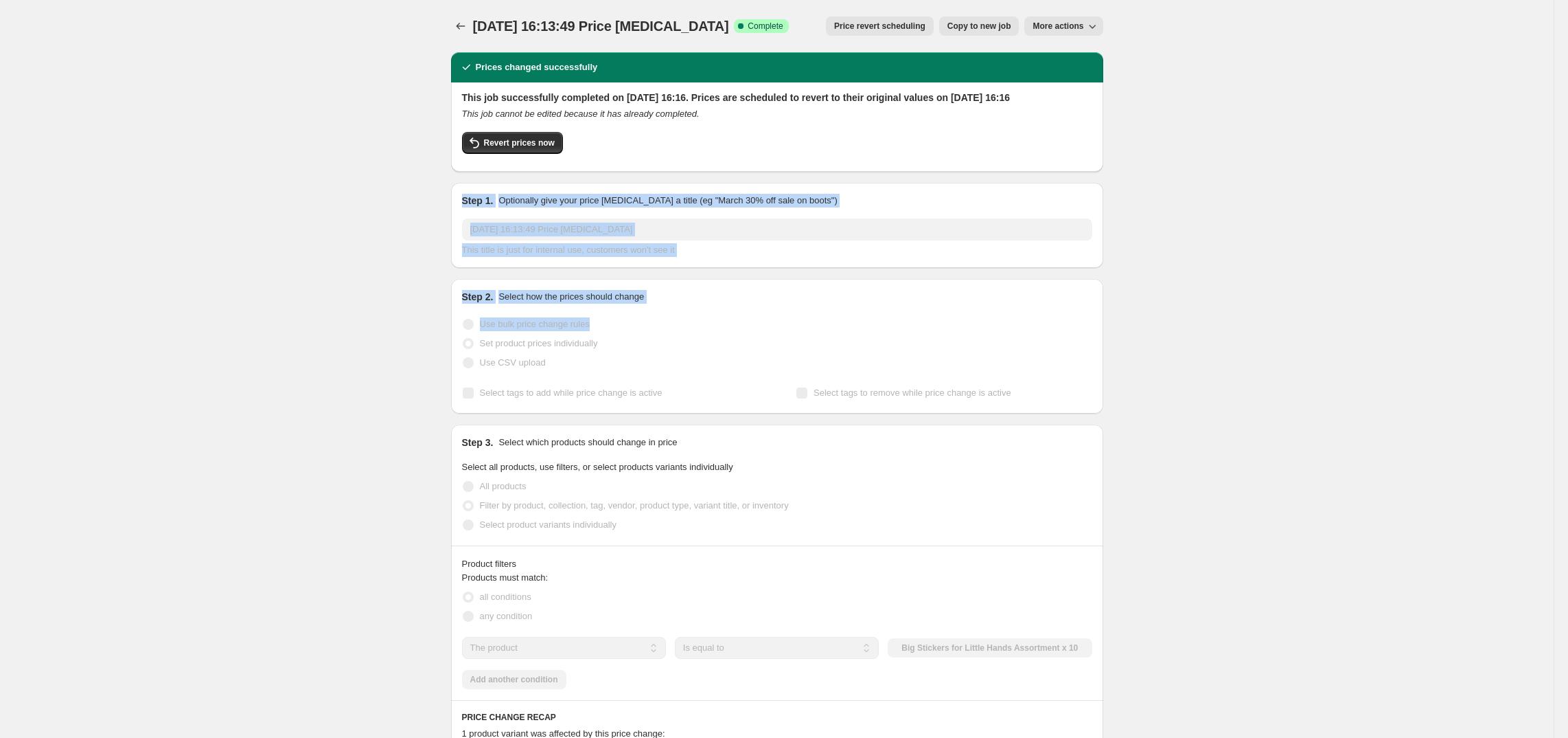
drag, startPoint x: 1553, startPoint y: 171, endPoint x: 1553, endPoint y: 341, distance: 170.0
click at [1553, 341] on div "10 Oct 2025, 16:13:49 Price change job. This page is ready 10 Oct 2025, 16:13:4…" at bounding box center [777, 648] width 1554 height 1296
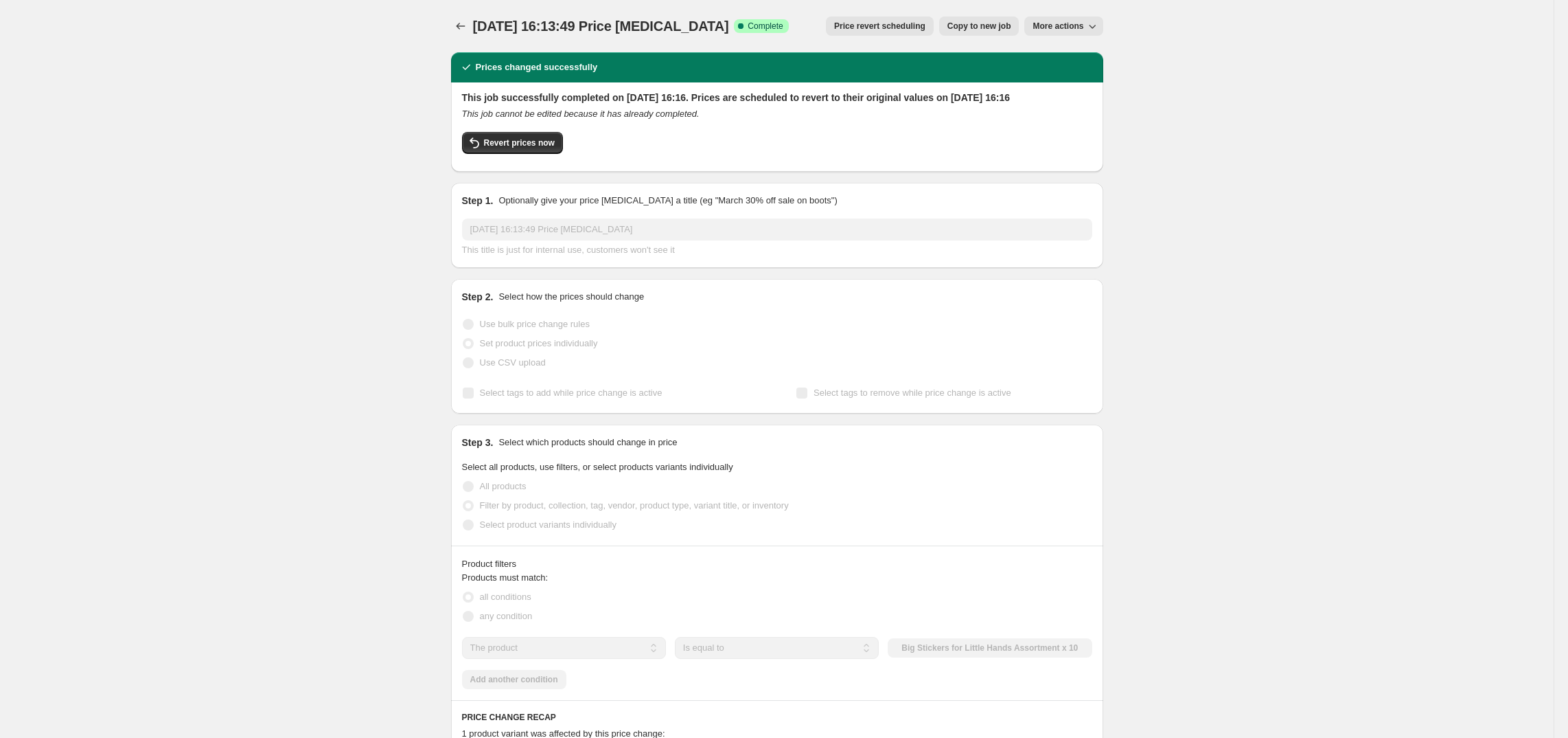
click at [1500, 157] on div "10 Oct 2025, 16:13:49 Price change job. This page is ready 10 Oct 2025, 16:13:4…" at bounding box center [777, 648] width 1554 height 1296
click at [502, 149] on span "Revert prices now" at bounding box center [519, 143] width 71 height 11
checkbox input "false"
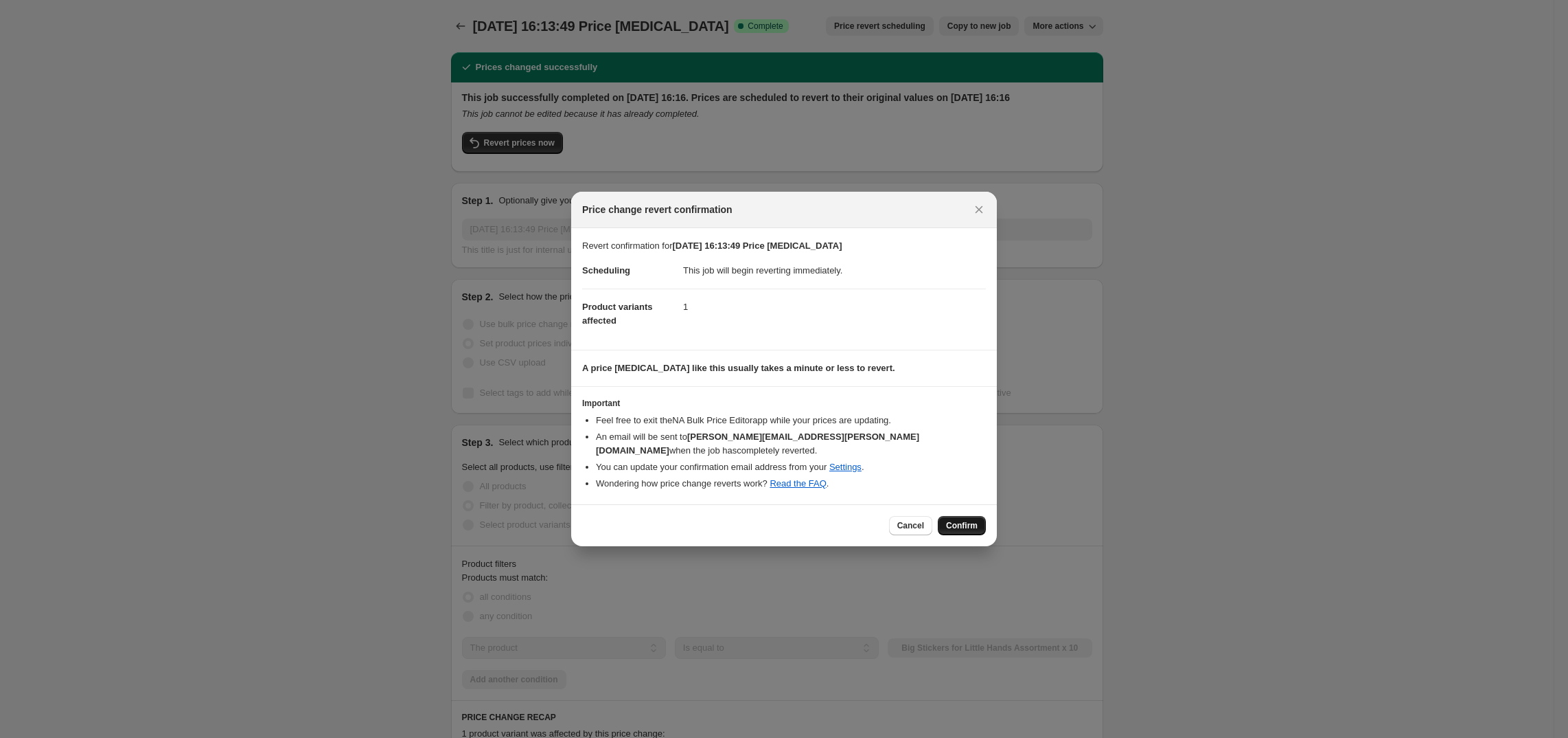
click at [958, 520] on span "Confirm" at bounding box center [962, 525] width 32 height 11
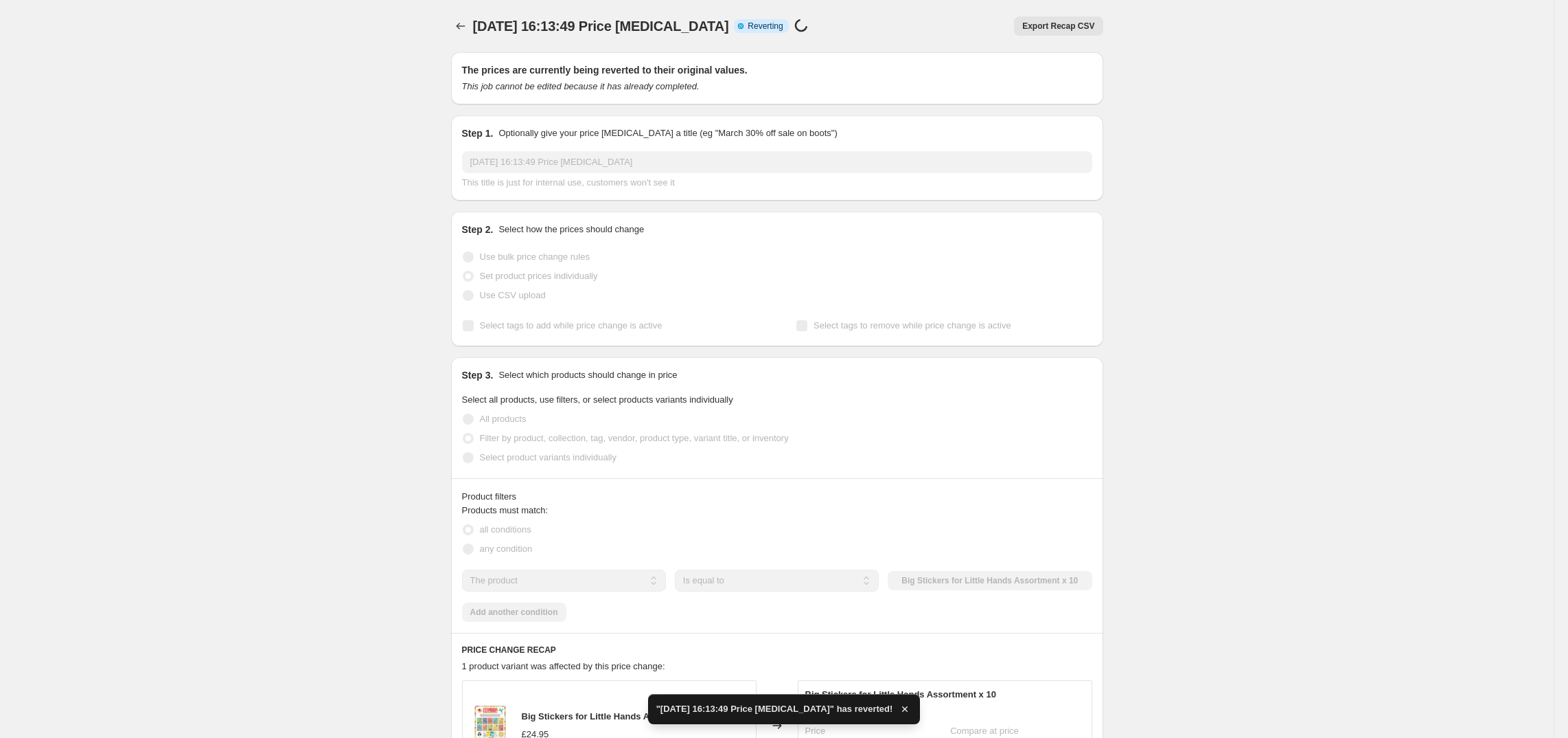
checkbox input "true"
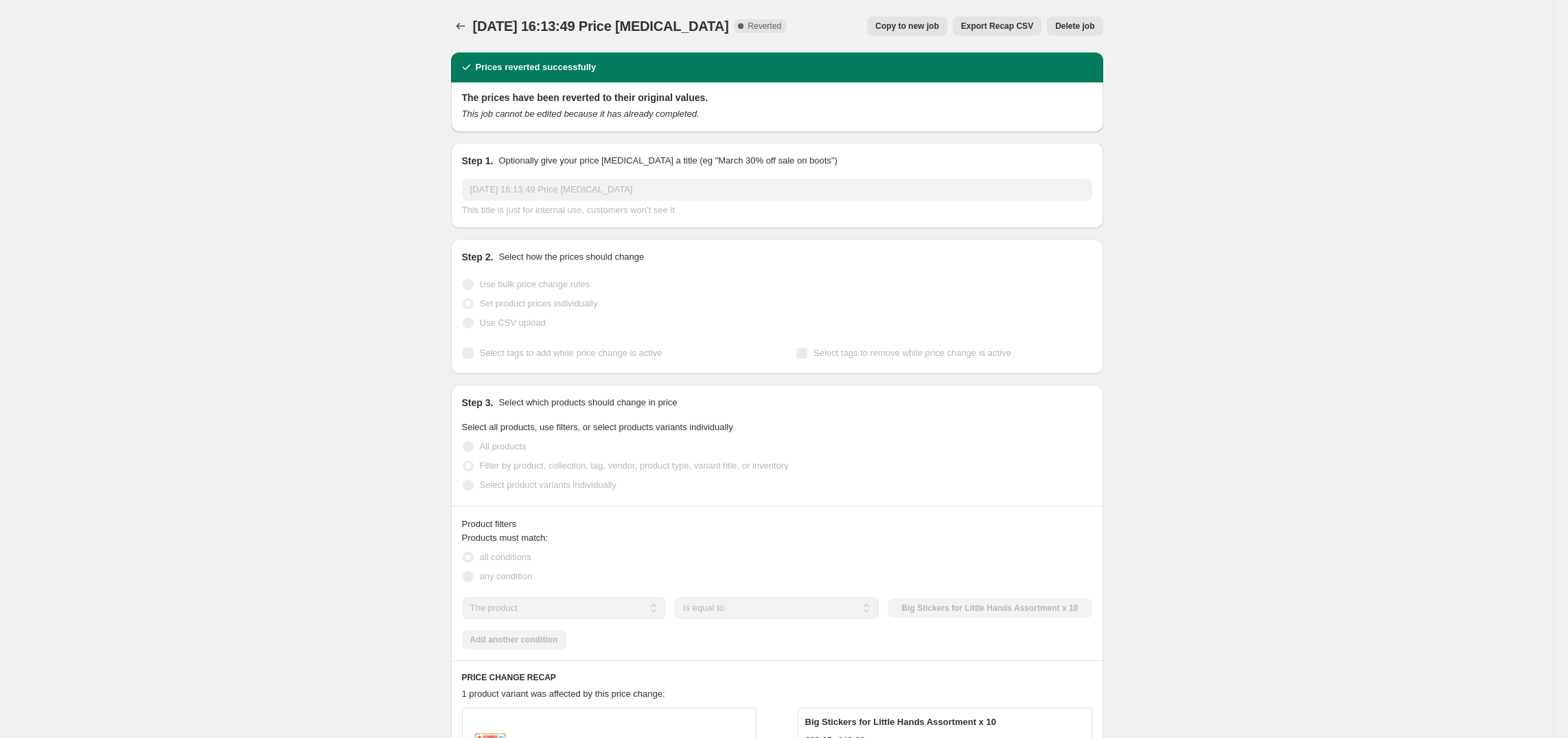
click at [905, 23] on span "Copy to new job" at bounding box center [907, 26] width 64 height 11
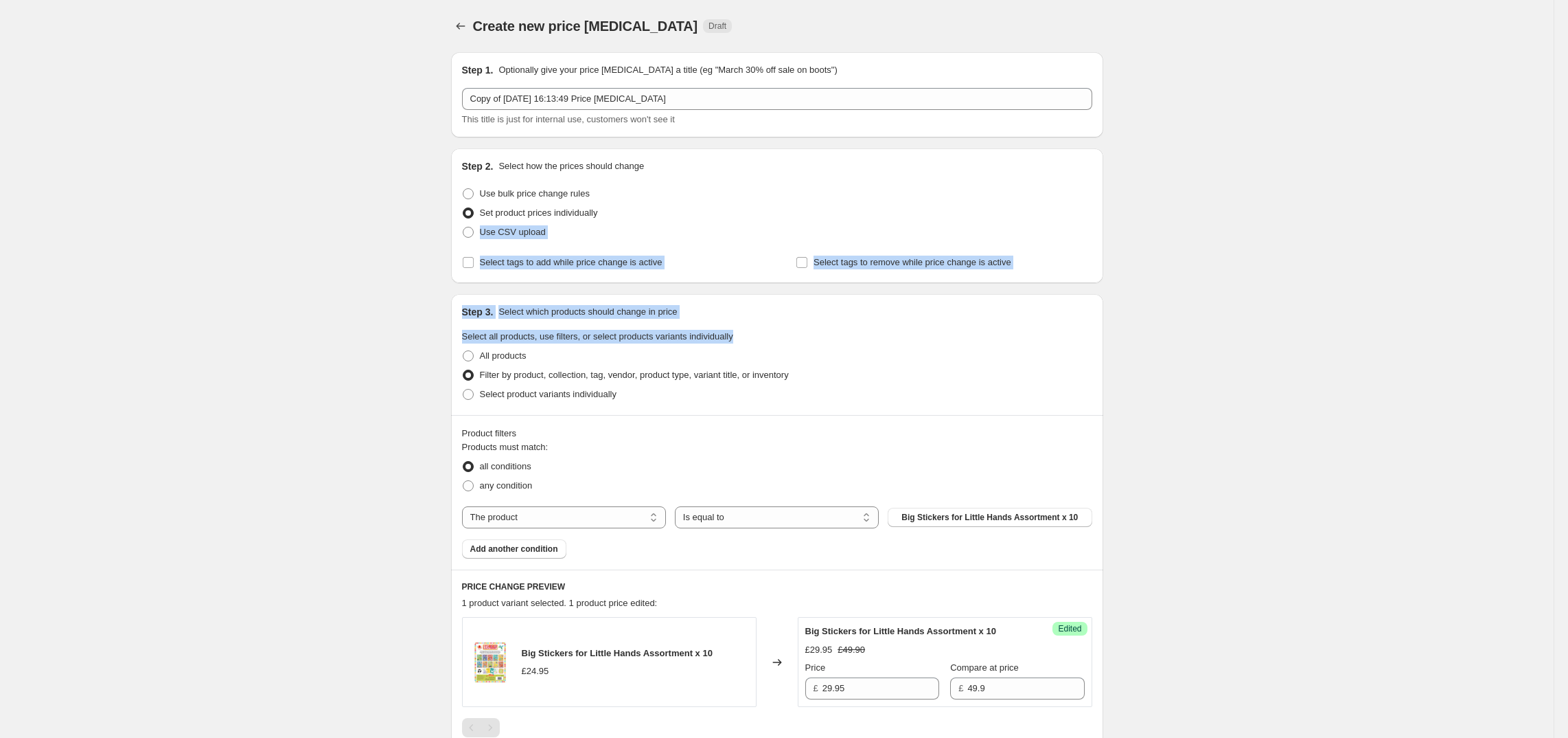
drag, startPoint x: 1545, startPoint y: 204, endPoint x: 1560, endPoint y: 342, distance: 138.8
click at [1554, 342] on div "Create new price change job. This page is ready Create new price change job Dra…" at bounding box center [777, 480] width 1554 height 961
click at [1420, 308] on div "Create new price change job. This page is ready Create new price change job Dra…" at bounding box center [777, 480] width 1554 height 961
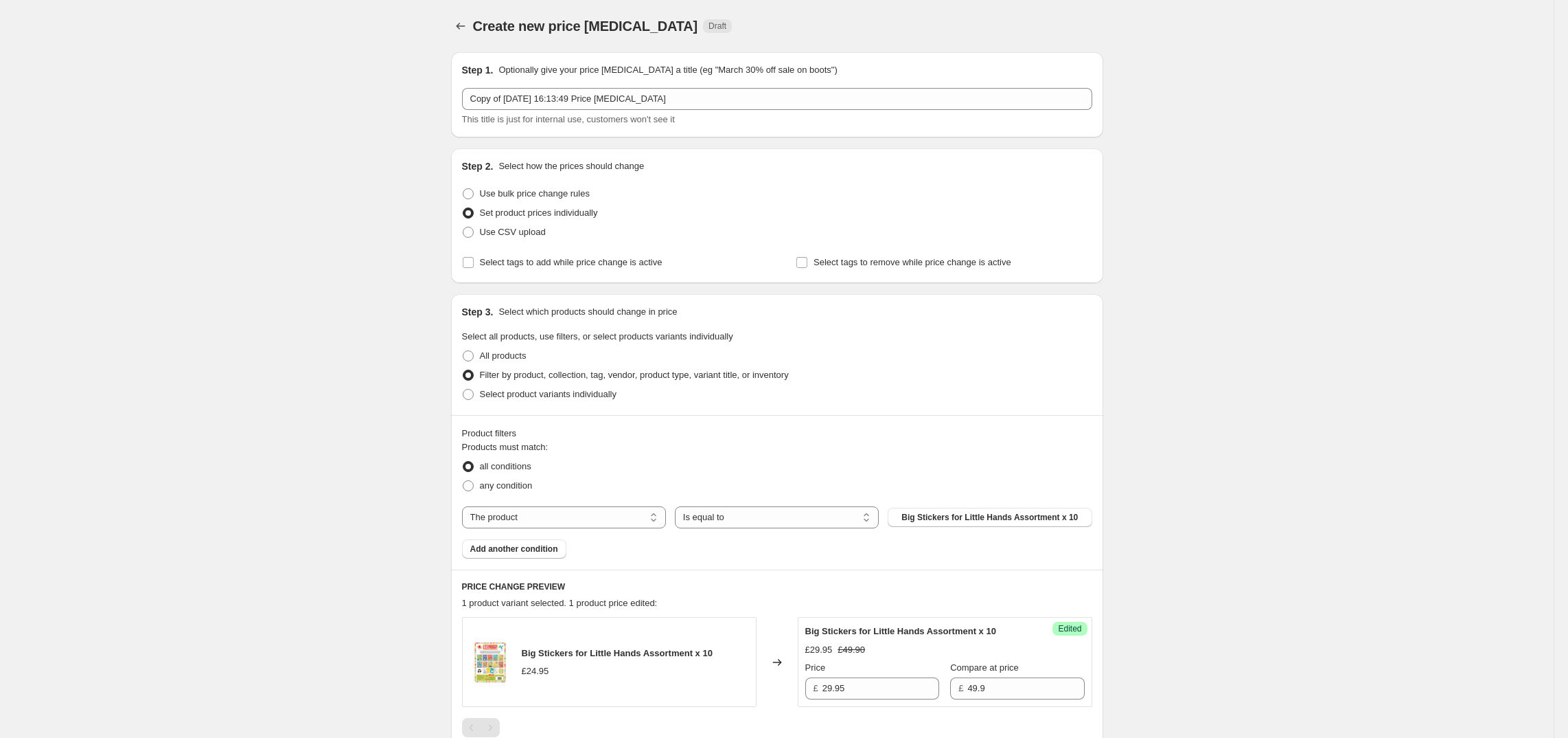
scroll to position [224, 0]
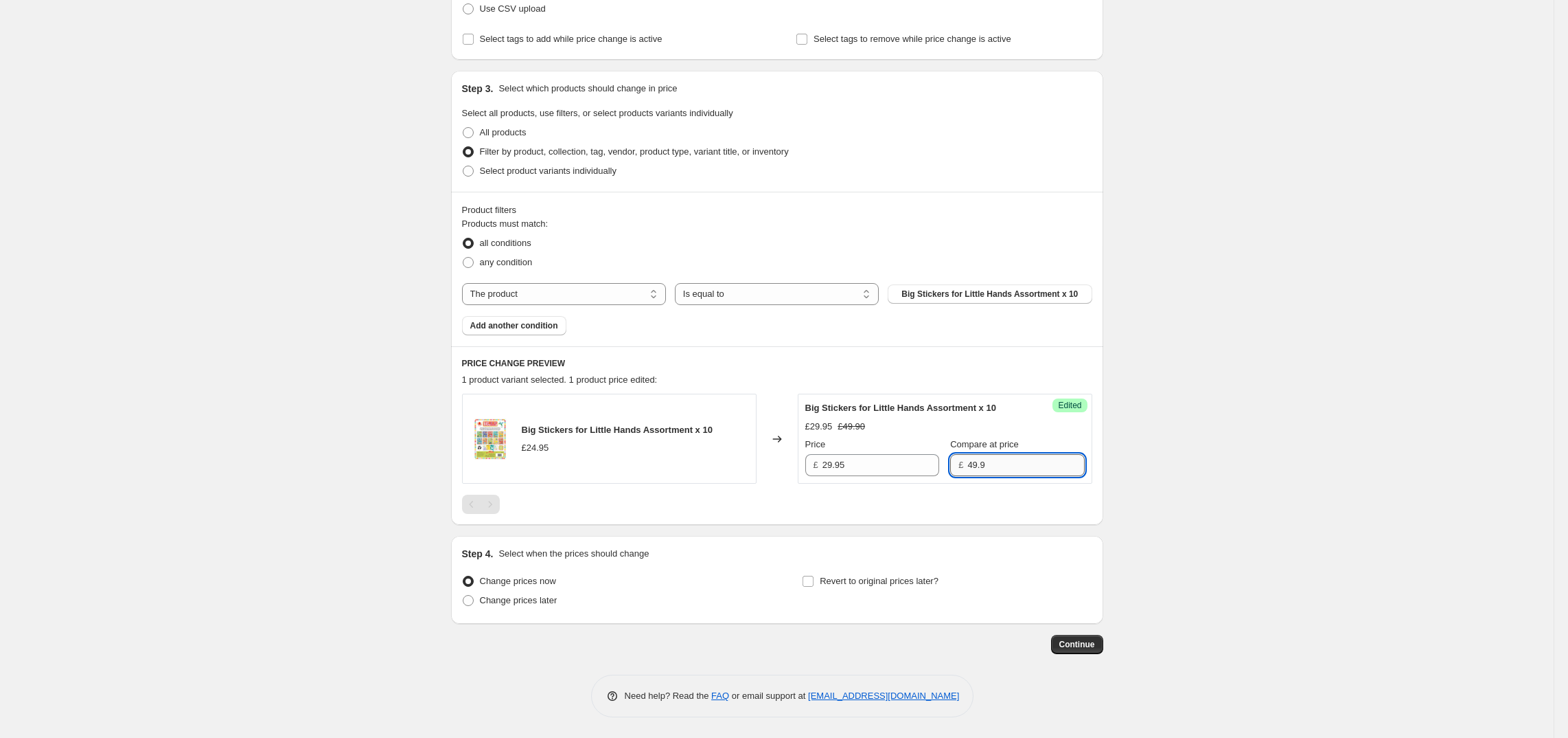
click at [1027, 469] on input "49.9" at bounding box center [1026, 465] width 117 height 22
type input "49.90"
click at [1339, 312] on div "Create new price change job. This page is ready Create new price change job Dra…" at bounding box center [777, 258] width 1554 height 961
click at [917, 303] on div "The product The product's collection The product's tag The product's vendor The…" at bounding box center [777, 294] width 630 height 22
click at [922, 297] on span "Big Stickers for Little Hands Assortment x 10" at bounding box center [990, 294] width 177 height 11
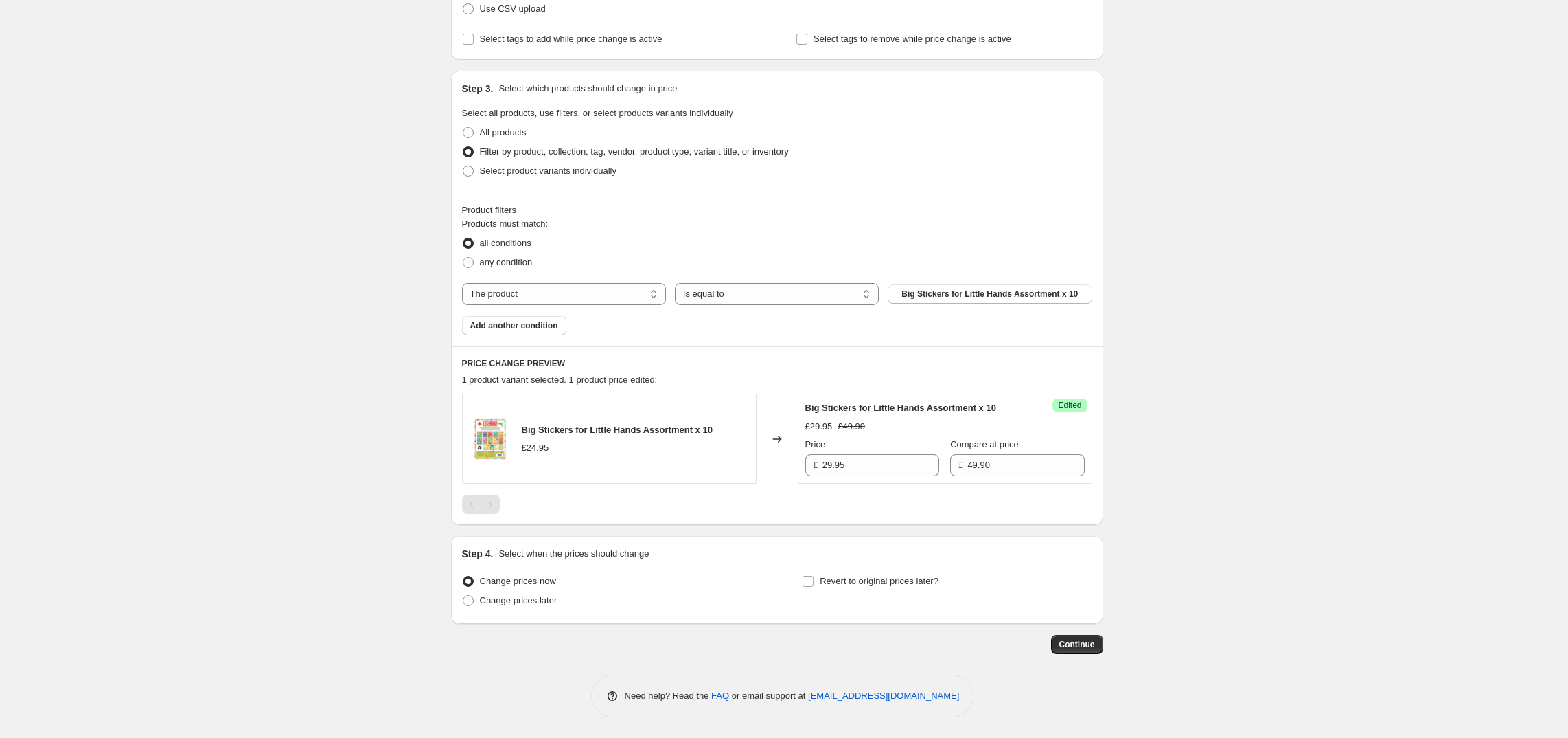
click at [1313, 355] on div "Create new price change job. This page is ready Create new price change job Dra…" at bounding box center [777, 258] width 1554 height 961
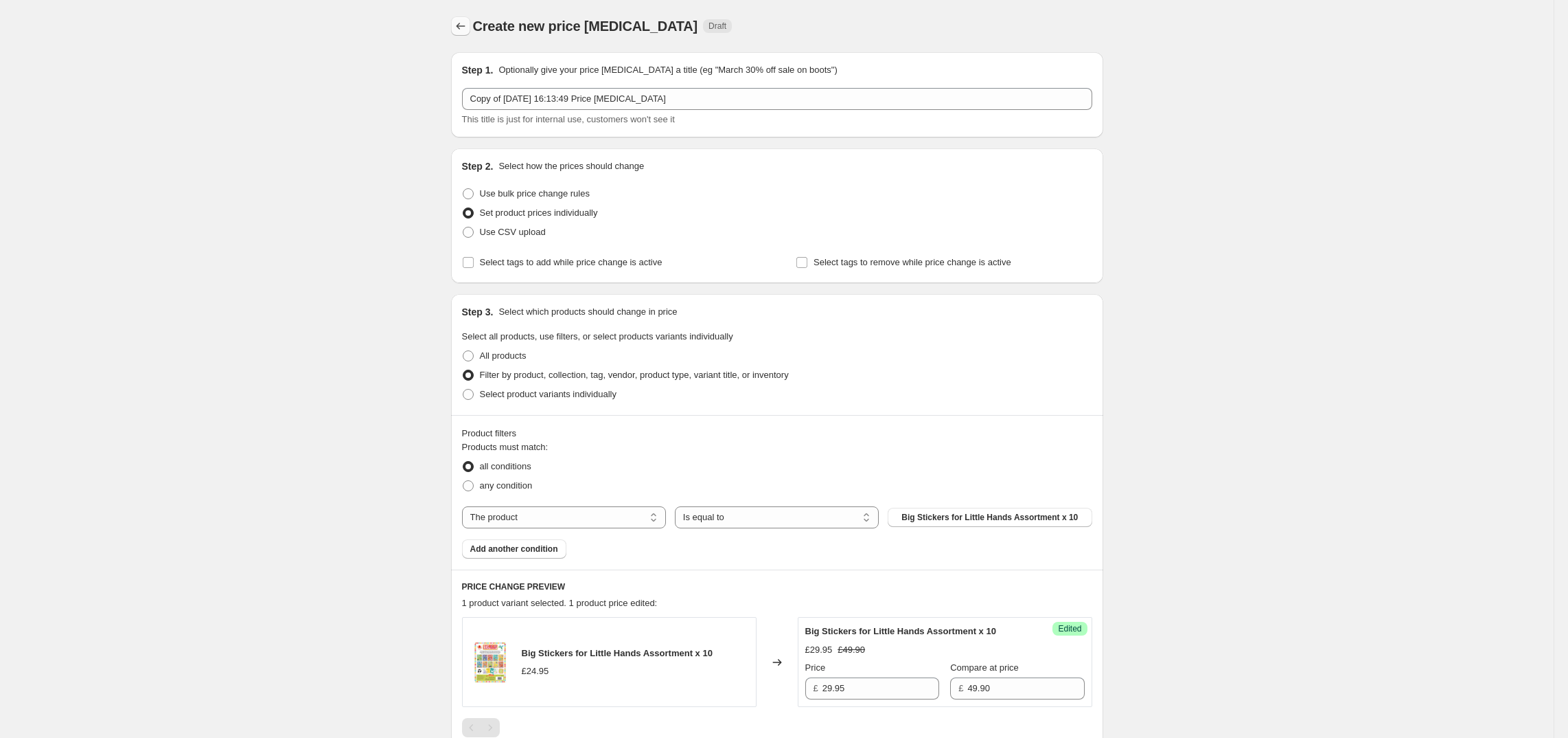
click at [465, 28] on icon "Price change jobs" at bounding box center [460, 26] width 9 height 7
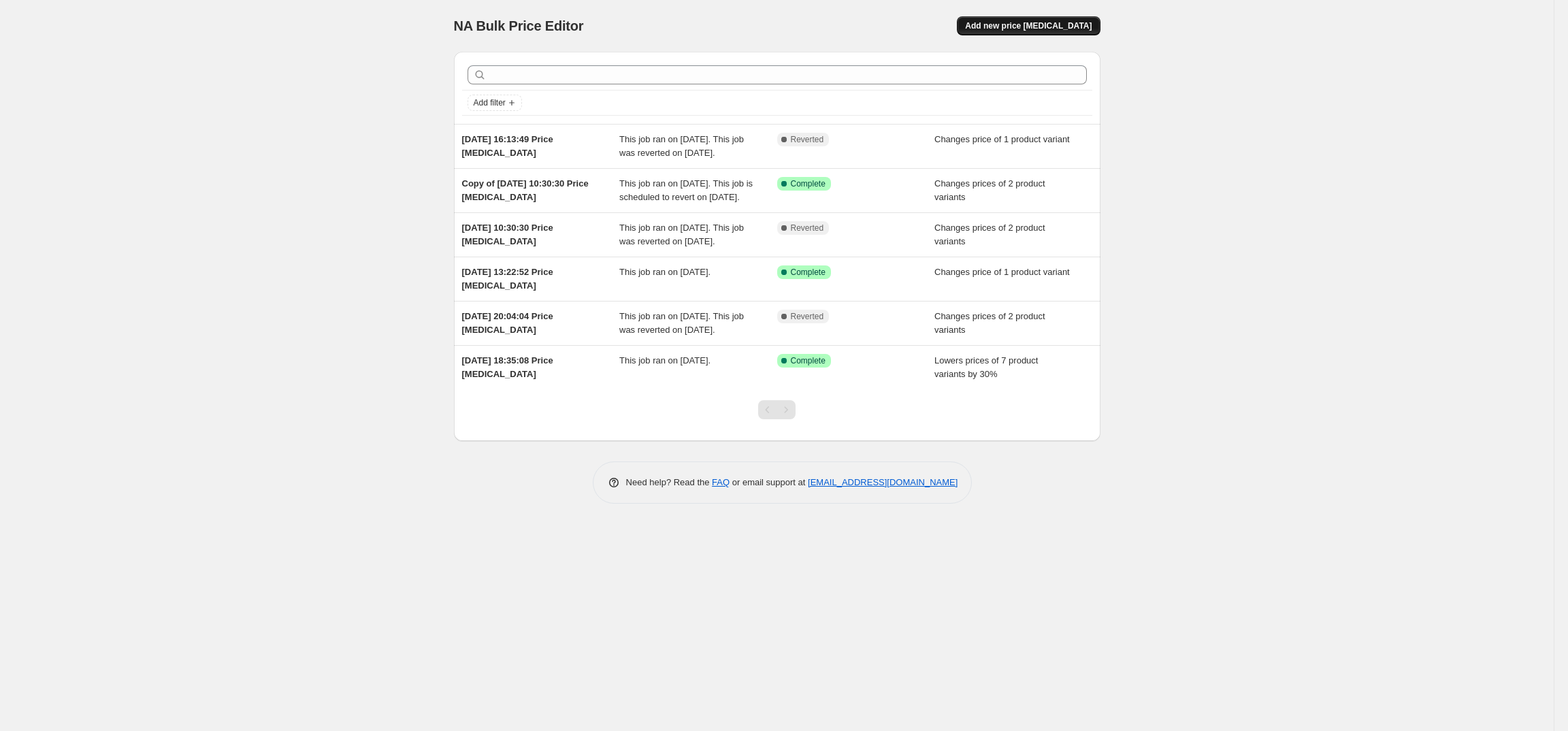
click at [1053, 28] on span "Add new price [MEDICAL_DATA]" at bounding box center [1029, 26] width 127 height 11
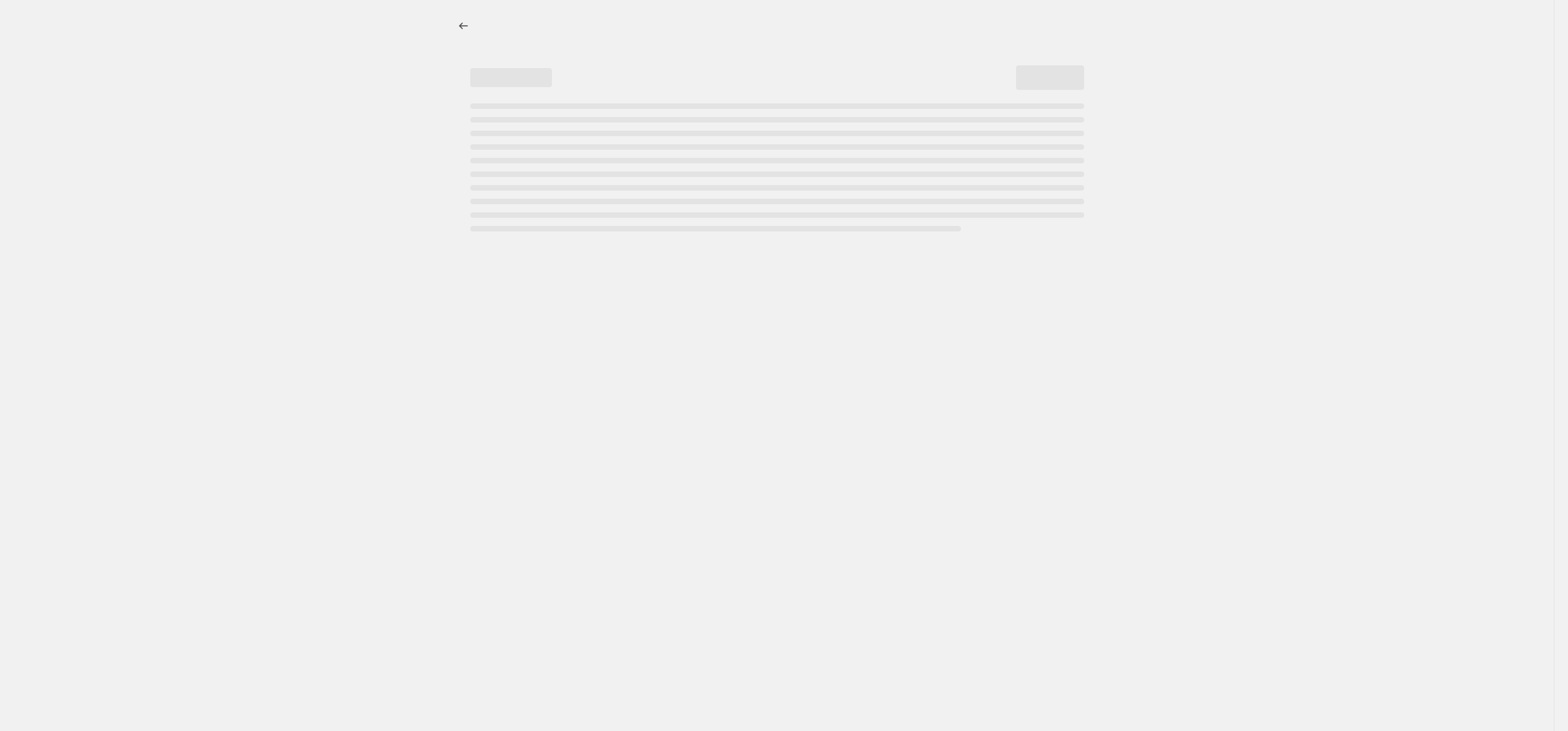
select select "percentage"
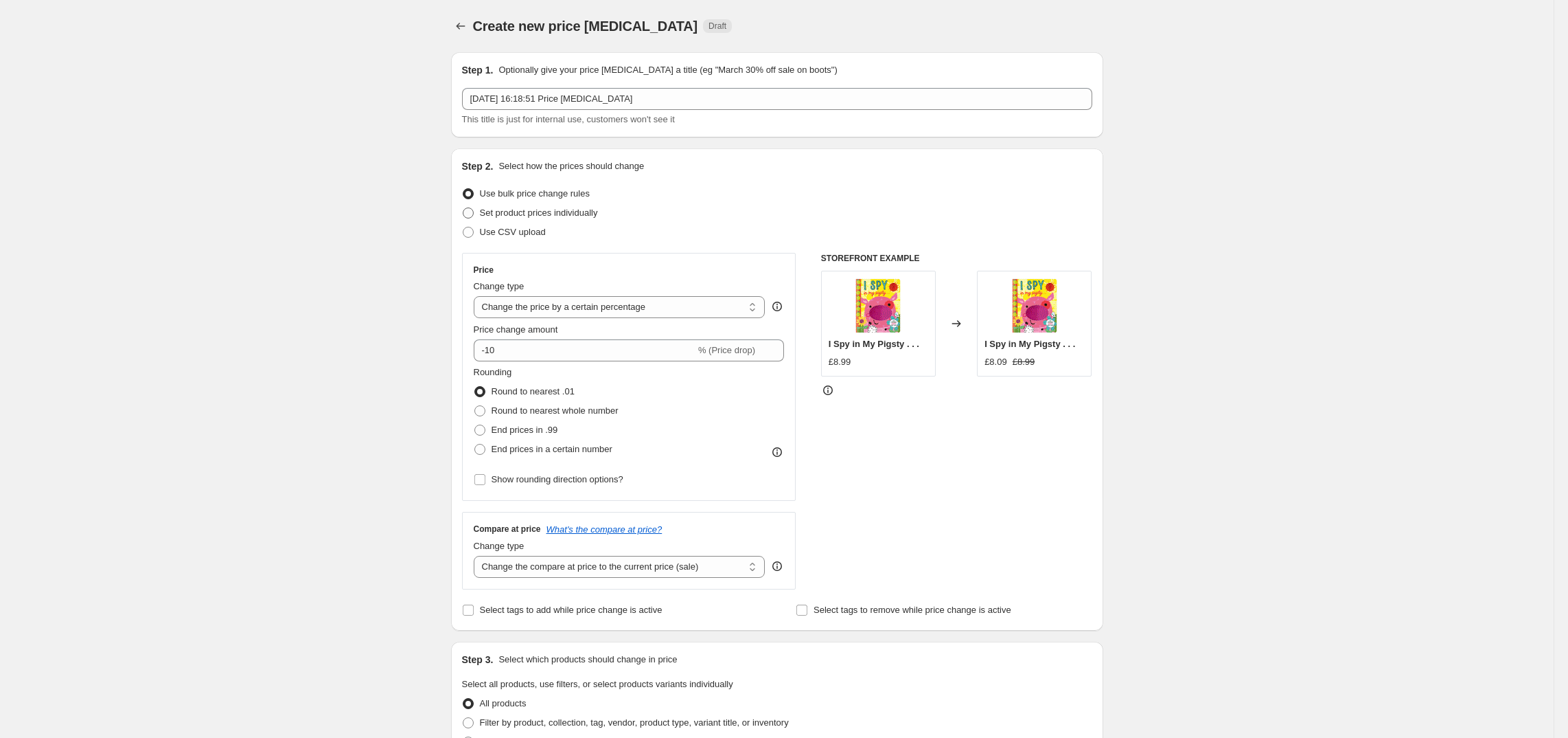
click at [474, 207] on span at bounding box center [468, 213] width 11 height 11
click at [463, 207] on input "Set product prices individually" at bounding box center [463, 207] width 1 height 1
radio input "true"
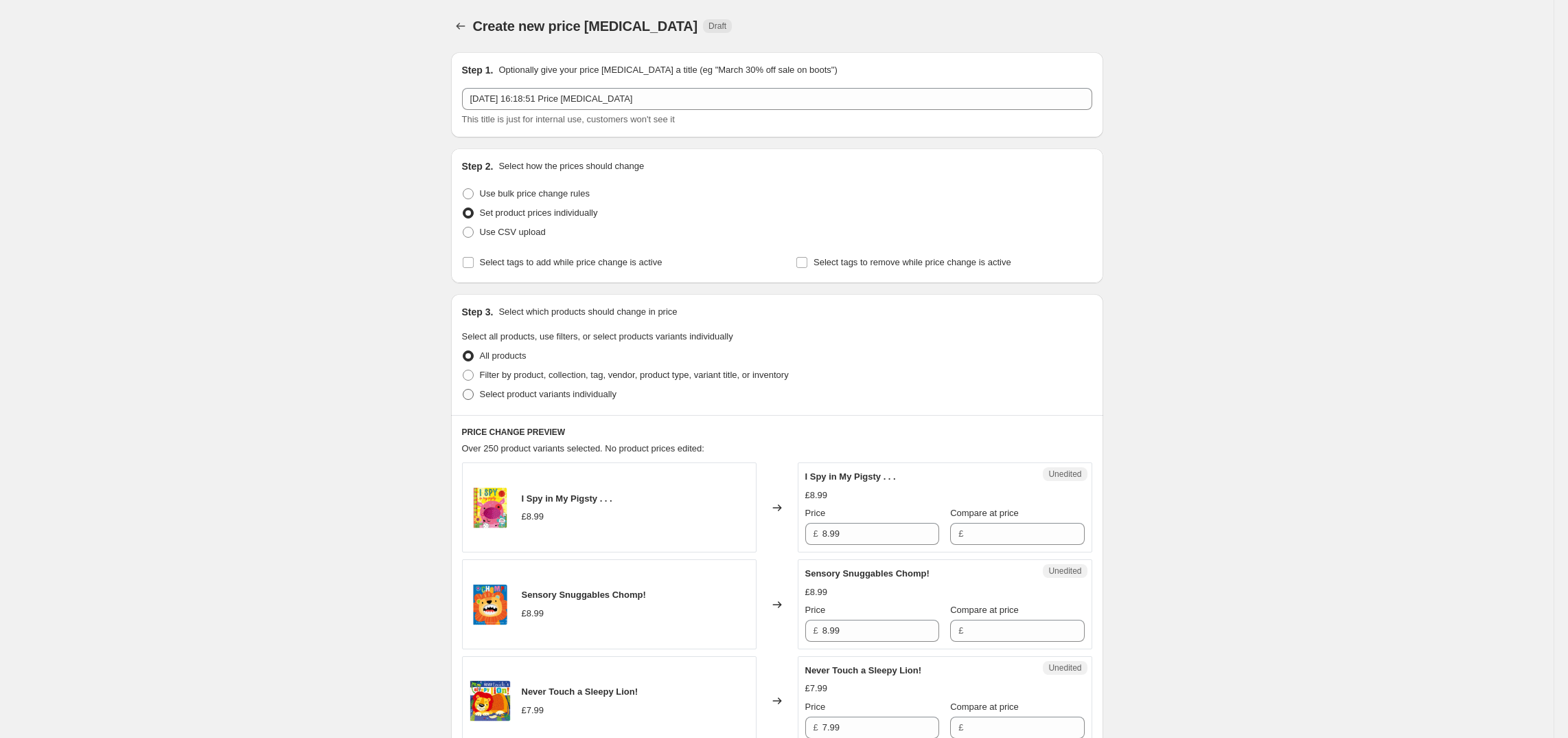
click at [468, 397] on span at bounding box center [468, 394] width 11 height 11
click at [463, 389] on input "Select product variants individually" at bounding box center [463, 388] width 1 height 1
radio input "true"
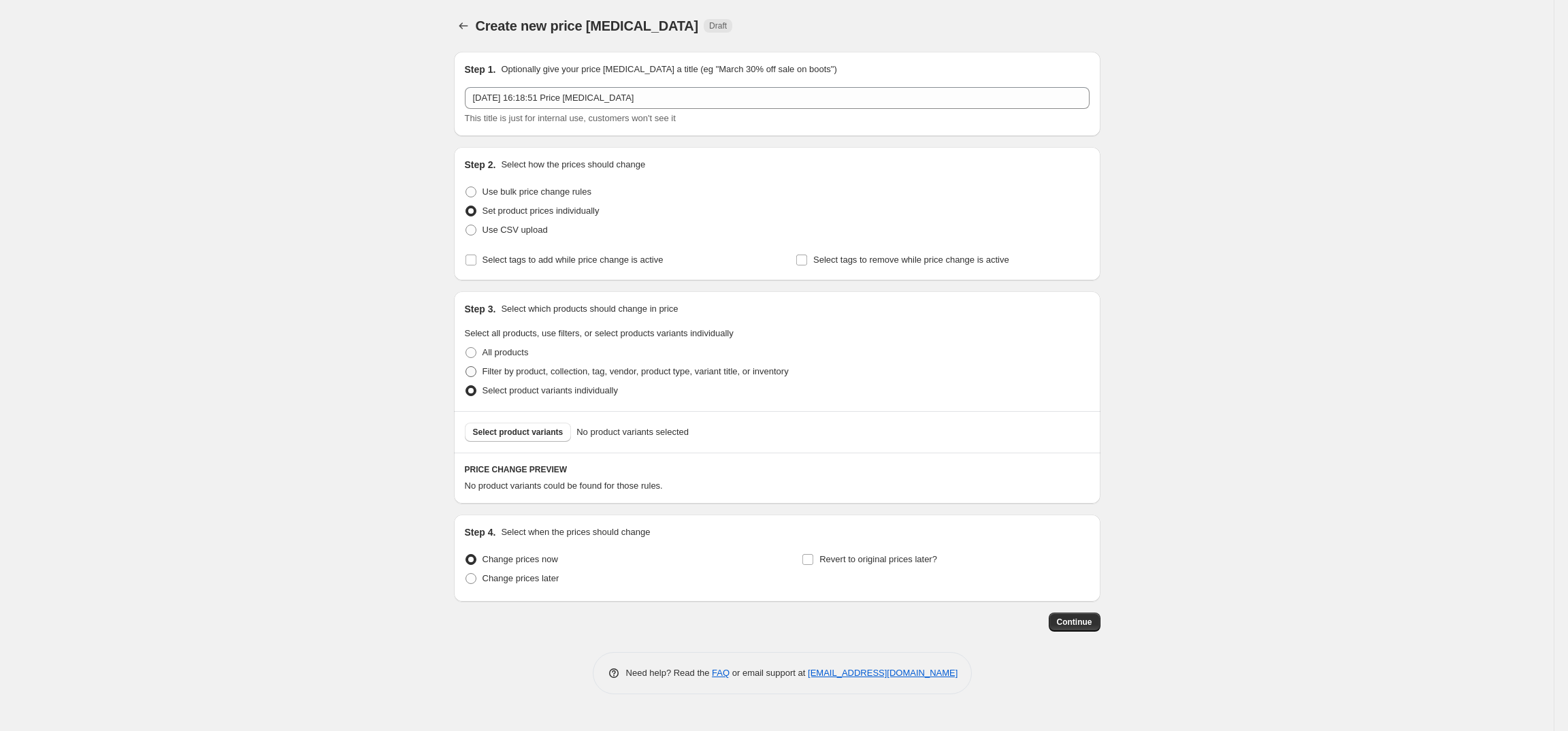
click at [477, 371] on label "Filter by product, collection, tag, vendor, product type, variant title, or inv…" at bounding box center [627, 372] width 324 height 19
click at [467, 367] on input "Filter by product, collection, tag, vendor, product type, variant title, or inv…" at bounding box center [466, 366] width 1 height 1
radio input "true"
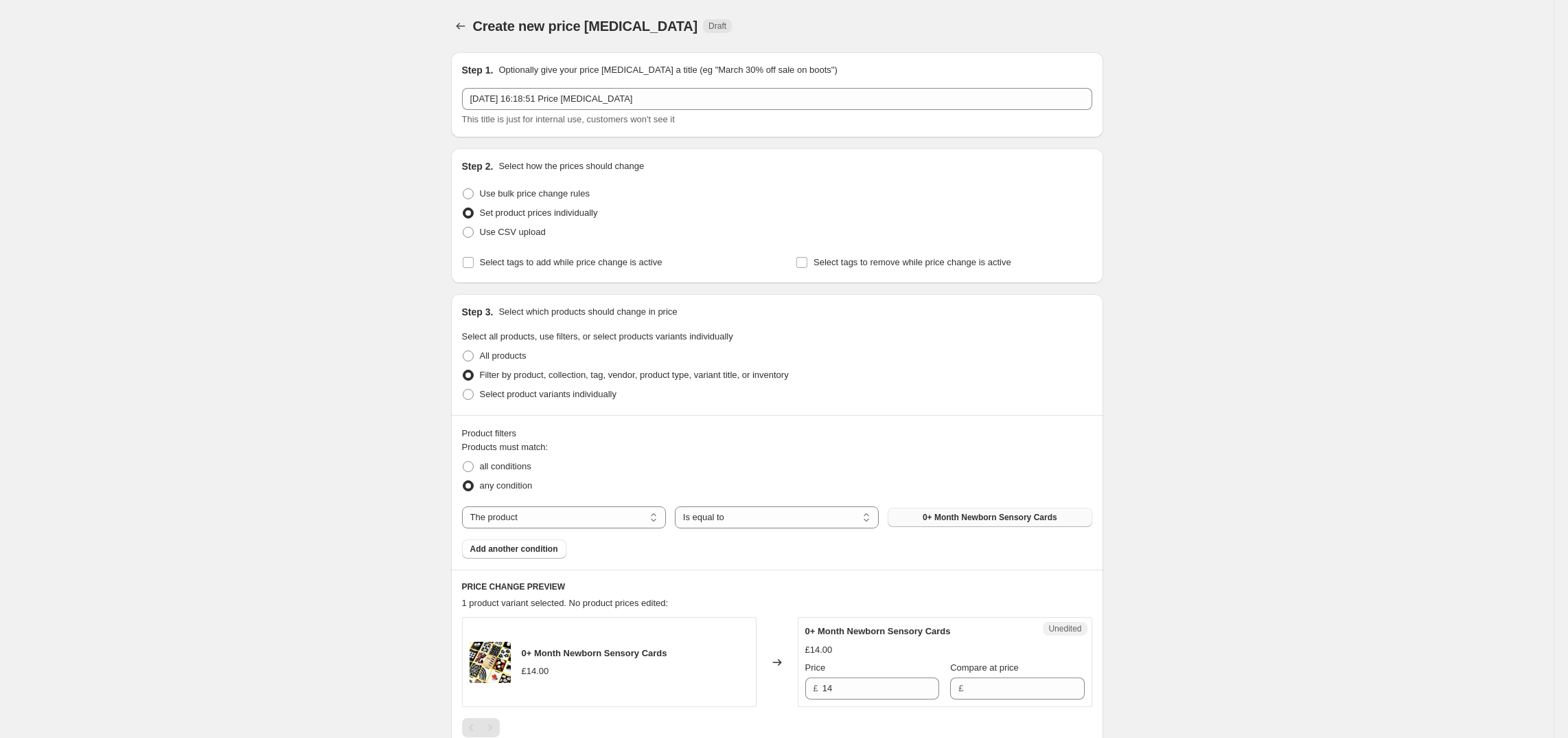
click at [977, 525] on button "0+ Month Newborn Sensory Cards" at bounding box center [989, 517] width 204 height 19
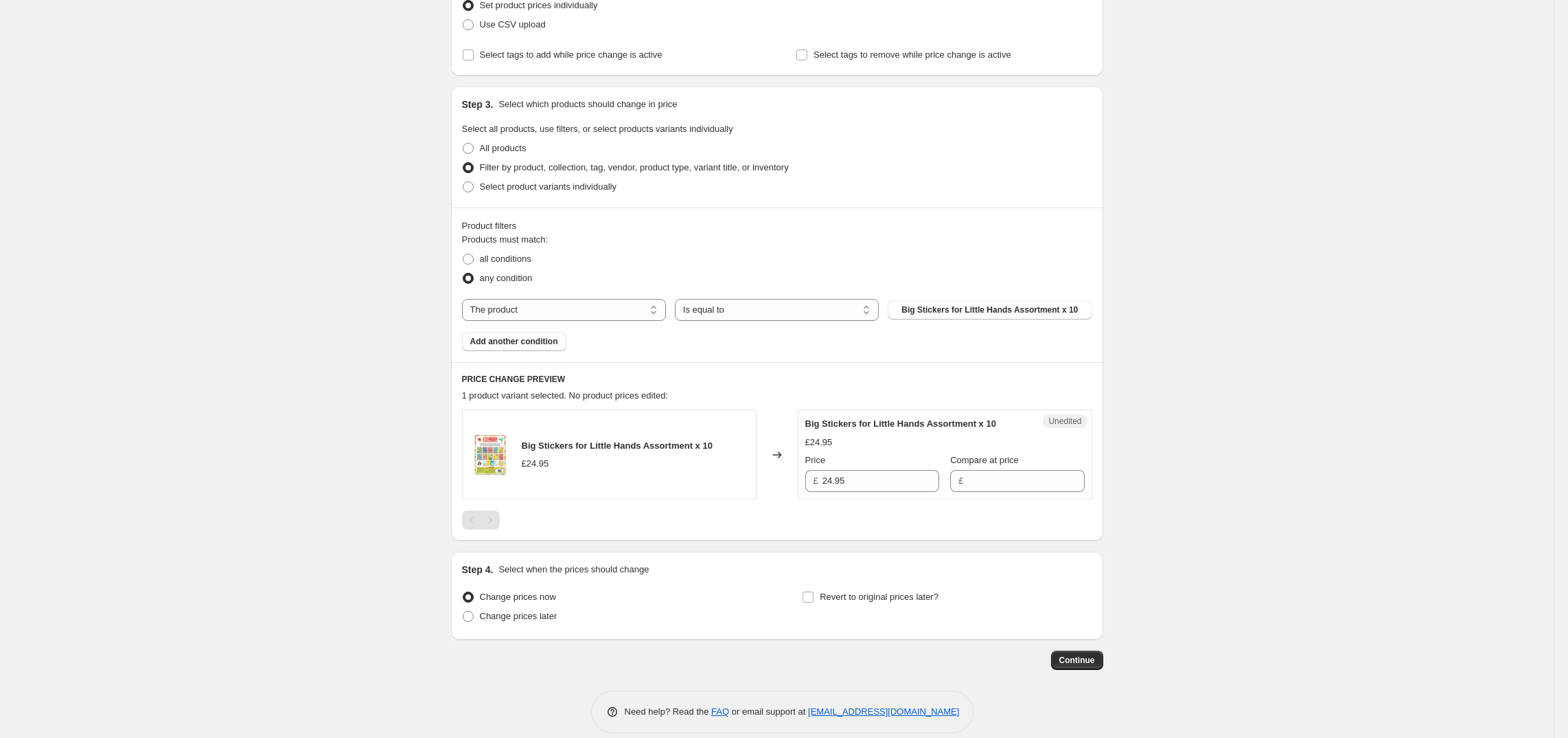
scroll to position [224, 0]
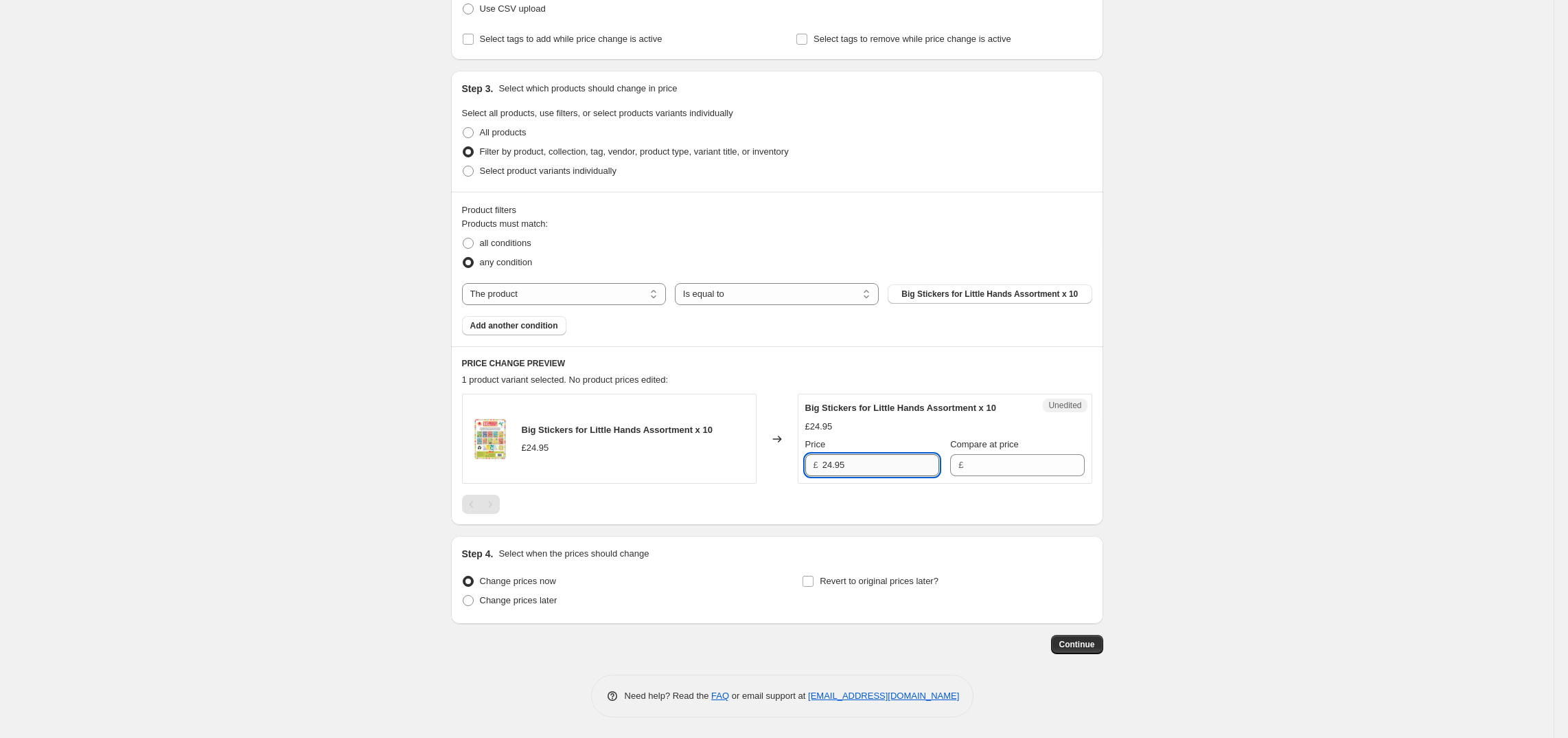
click at [885, 468] on input "24.95" at bounding box center [881, 465] width 117 height 22
type input "29.95"
click at [1004, 454] on input "Compare at price" at bounding box center [1026, 465] width 117 height 22
type input "49.90"
click at [1281, 464] on div "Create new price change job. This page is ready Create new price change job Dra…" at bounding box center [777, 258] width 1554 height 961
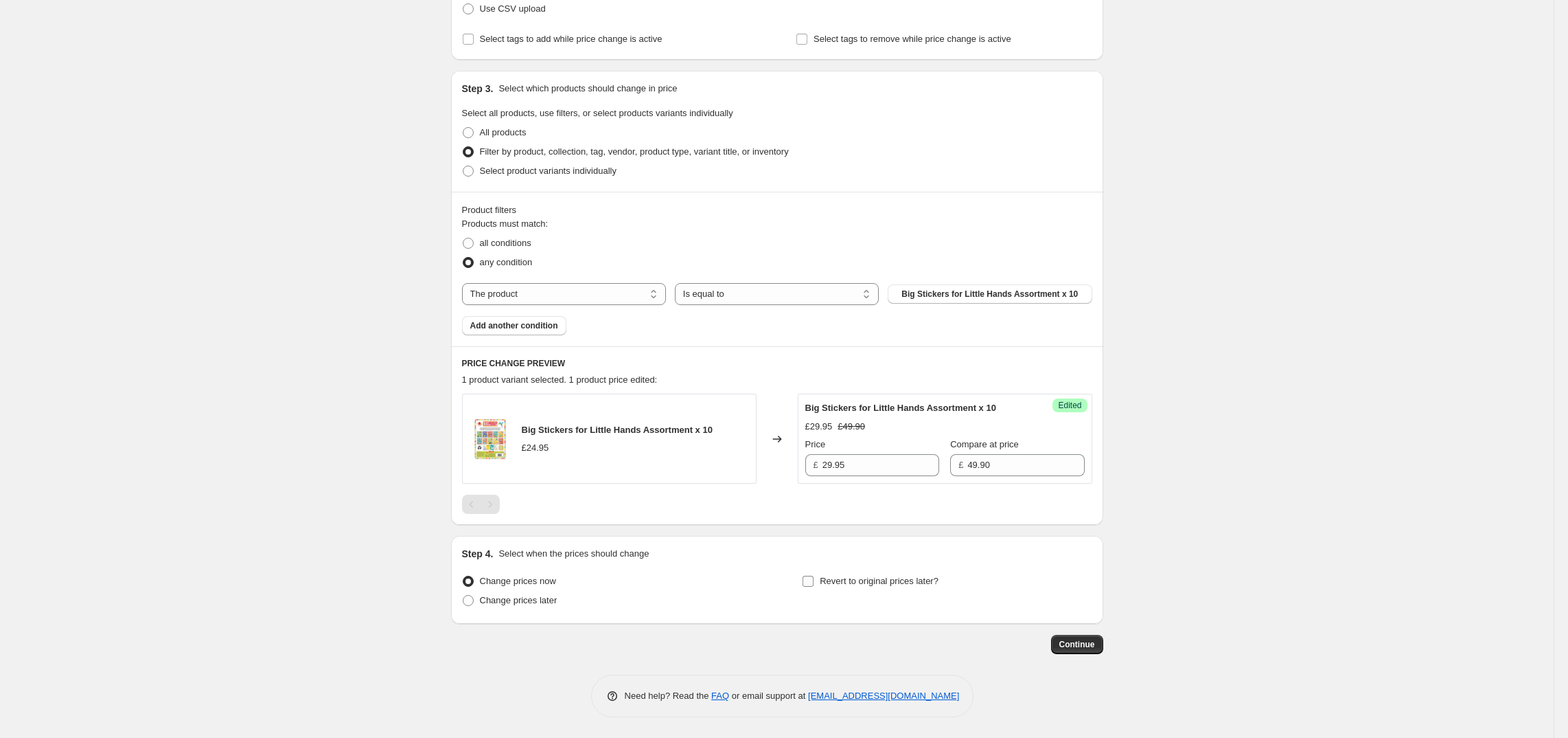
click at [813, 583] on input "Revert to original prices later?" at bounding box center [808, 581] width 11 height 11
checkbox input "true"
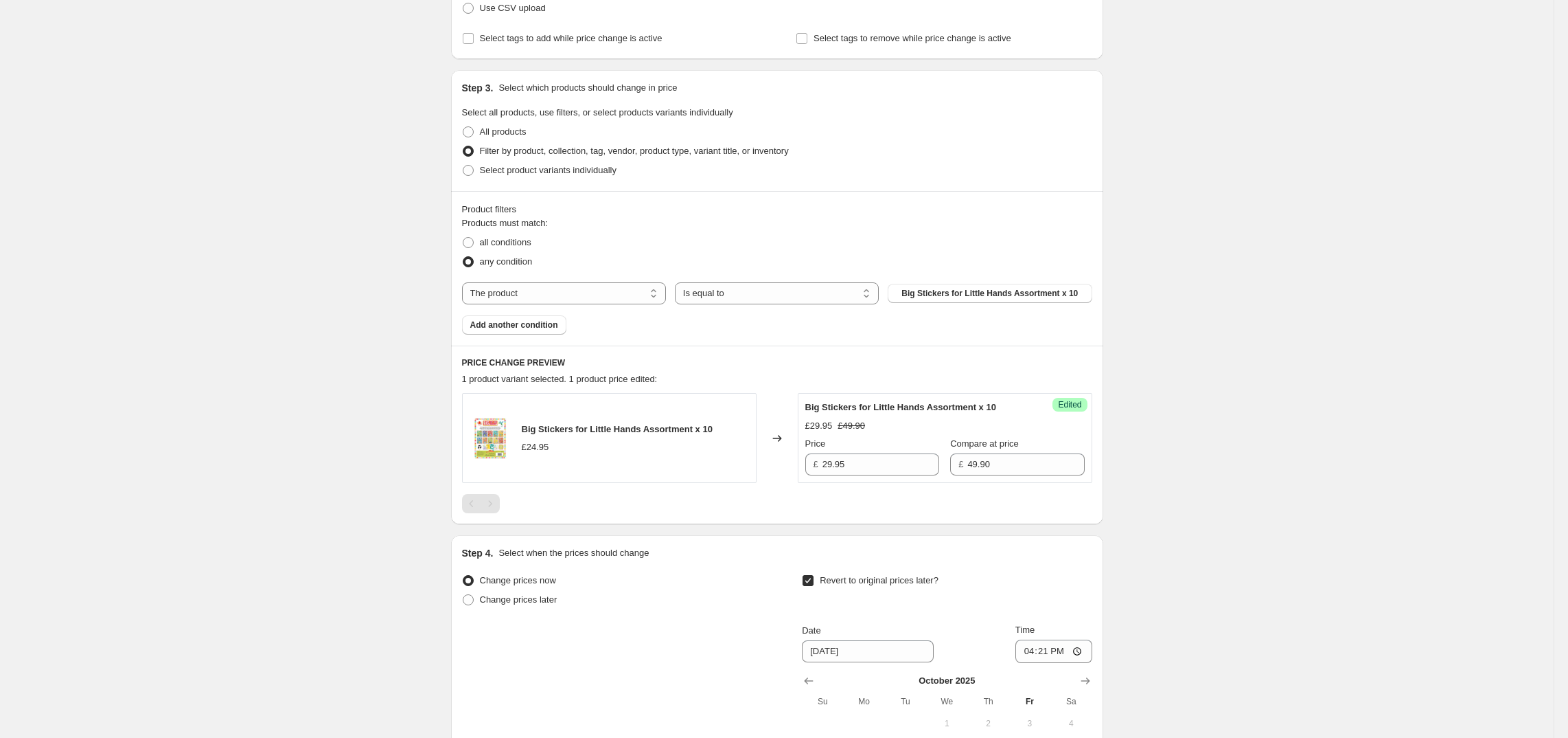
scroll to position [459, 0]
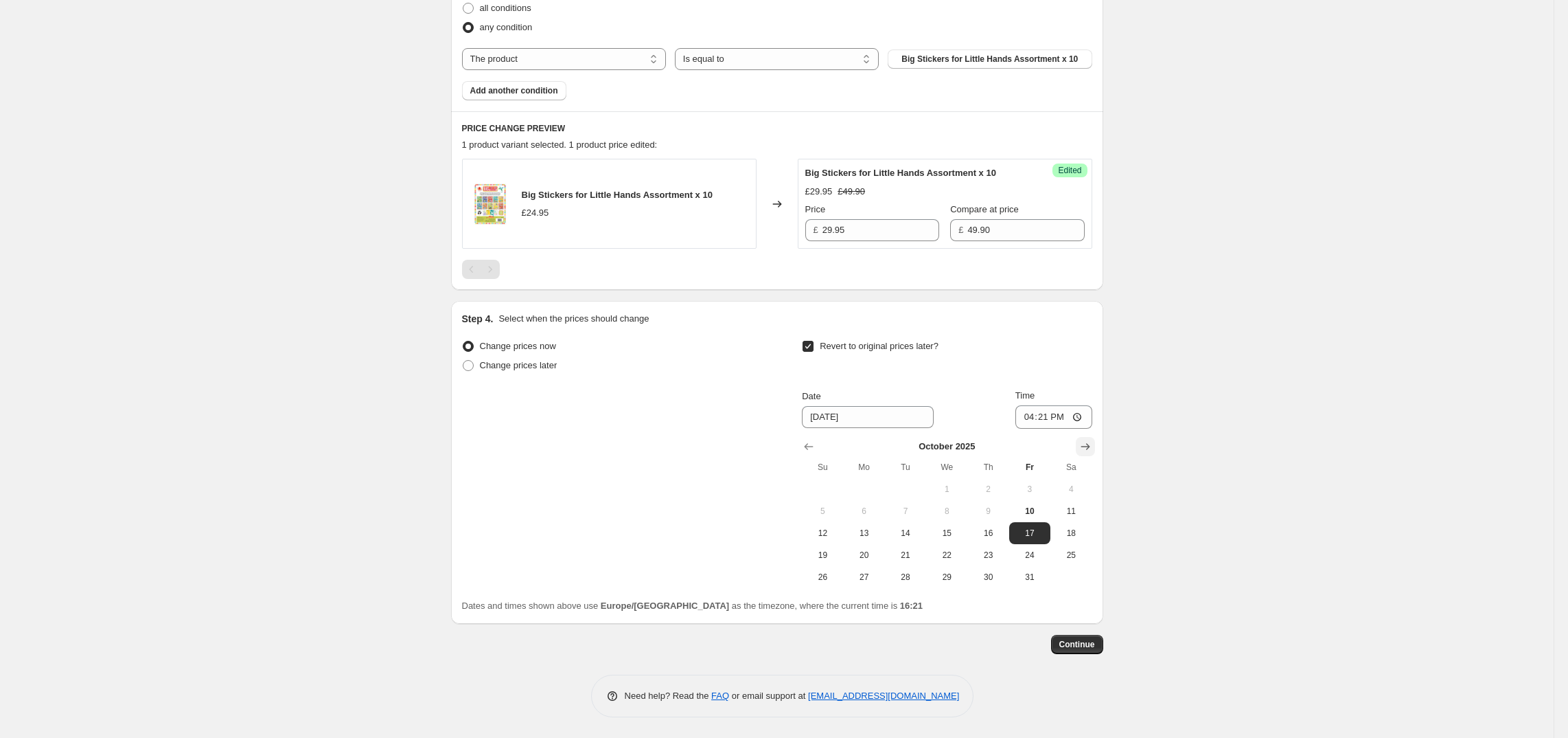
click at [1092, 446] on icon "Show next month, November 2025" at bounding box center [1086, 447] width 14 height 14
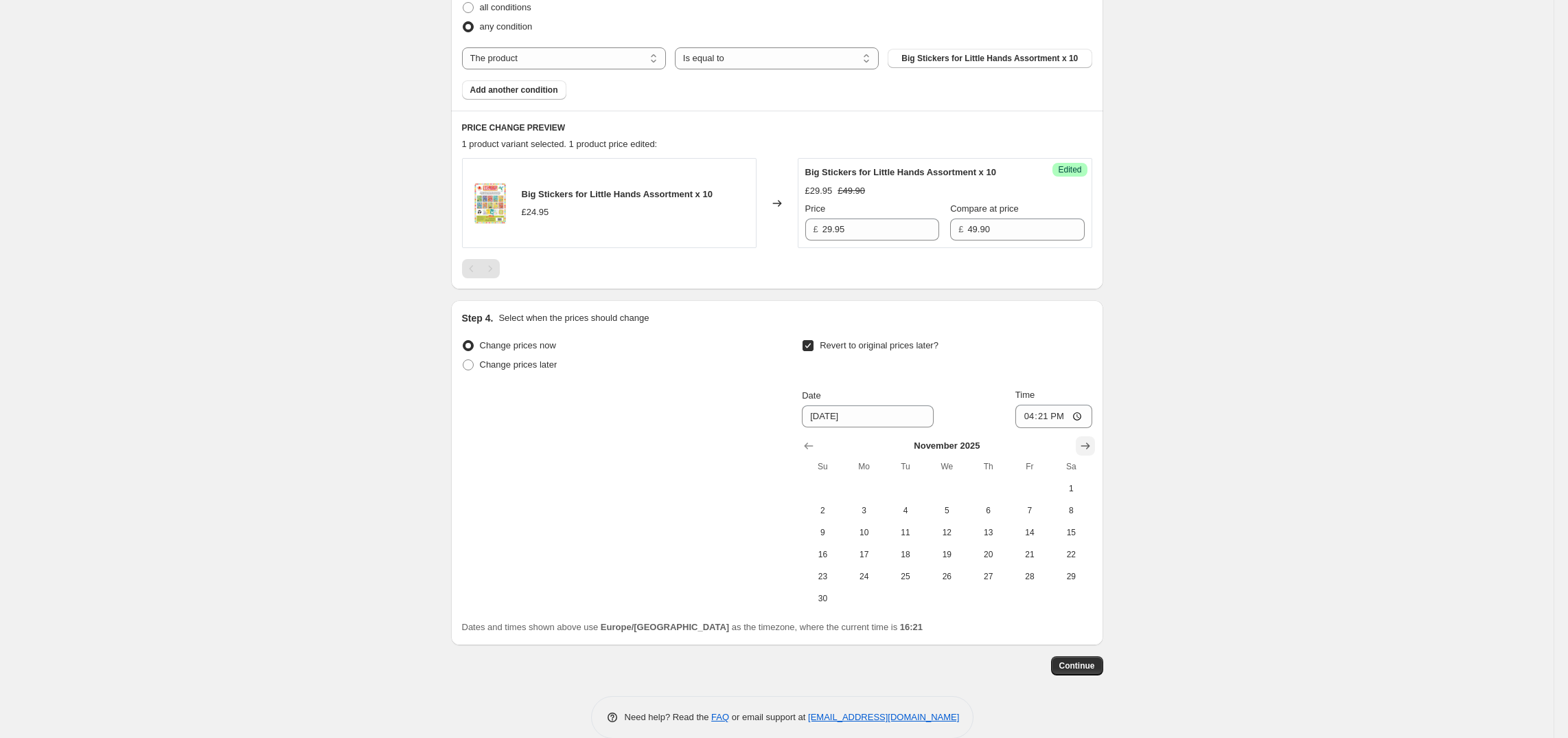
click at [1092, 446] on icon "Show next month, December 2025" at bounding box center [1086, 446] width 14 height 14
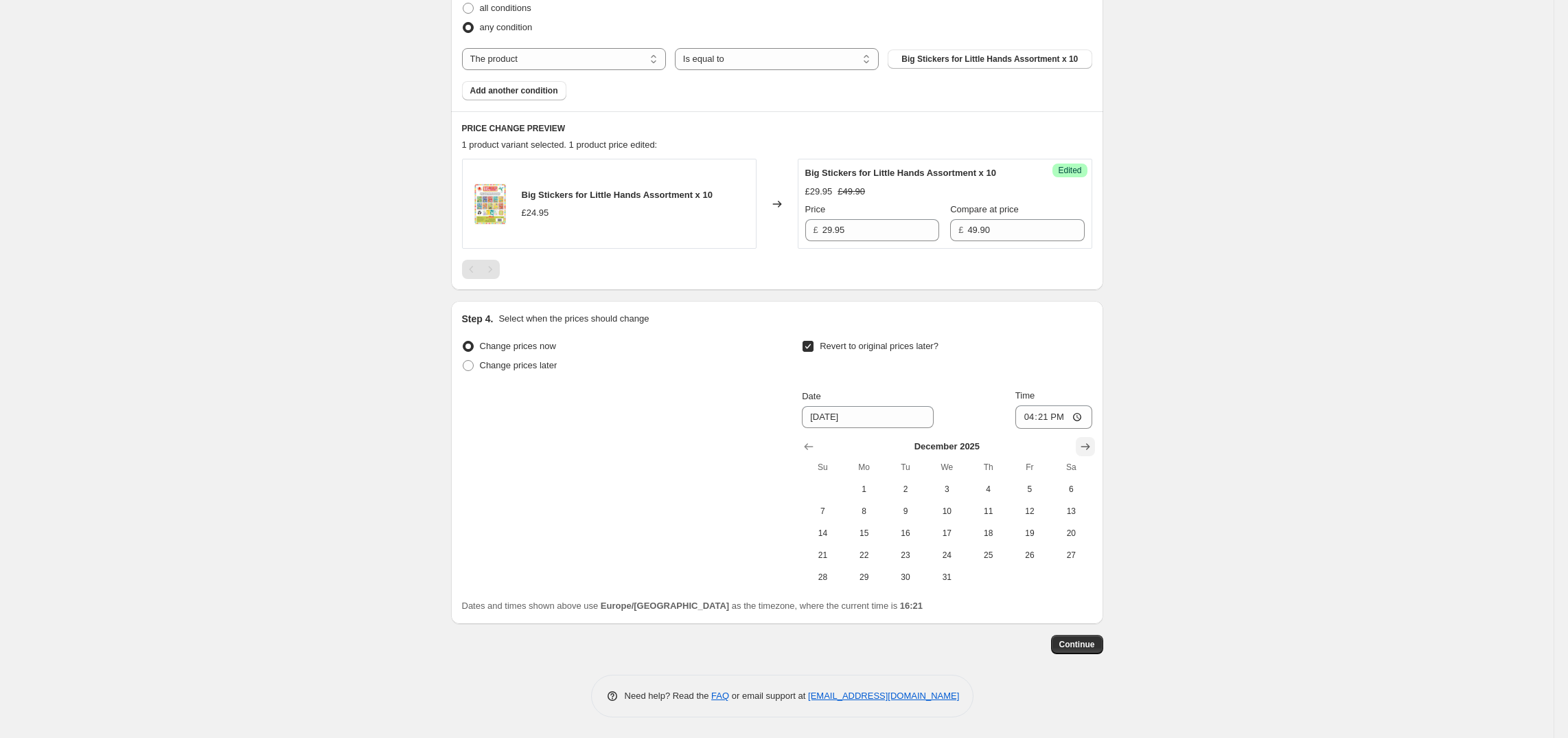
click at [1092, 446] on icon "Show next month, January 2026" at bounding box center [1086, 447] width 14 height 14
click at [1103, 451] on div "Step 4. Select when the prices should change Change prices now Change prices la…" at bounding box center [777, 462] width 652 height 323
click at [1081, 531] on span "17" at bounding box center [1071, 533] width 30 height 11
click at [1082, 578] on span "31" at bounding box center [1071, 577] width 30 height 11
type input "1/31/2026"
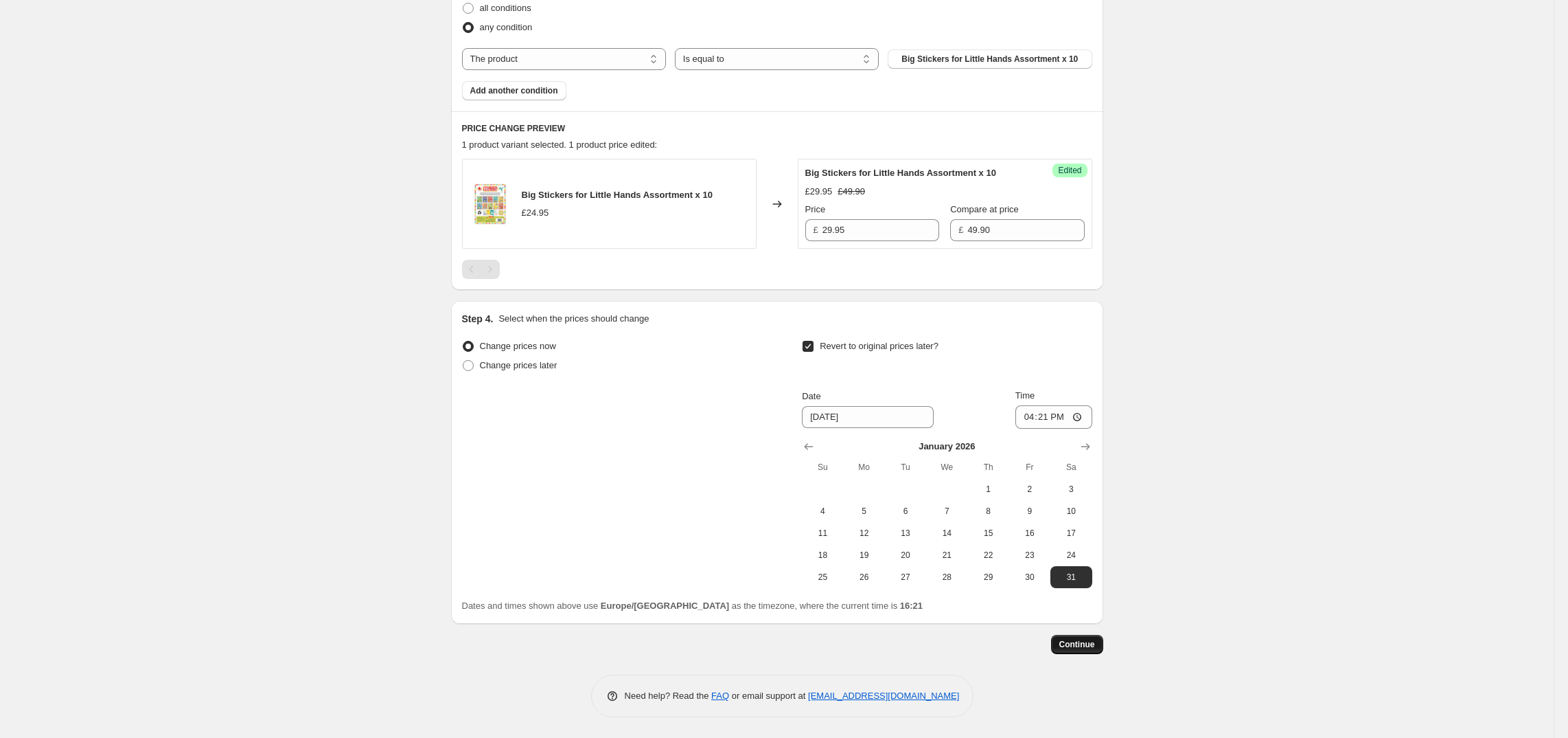
click at [1091, 647] on span "Continue" at bounding box center [1077, 644] width 36 height 11
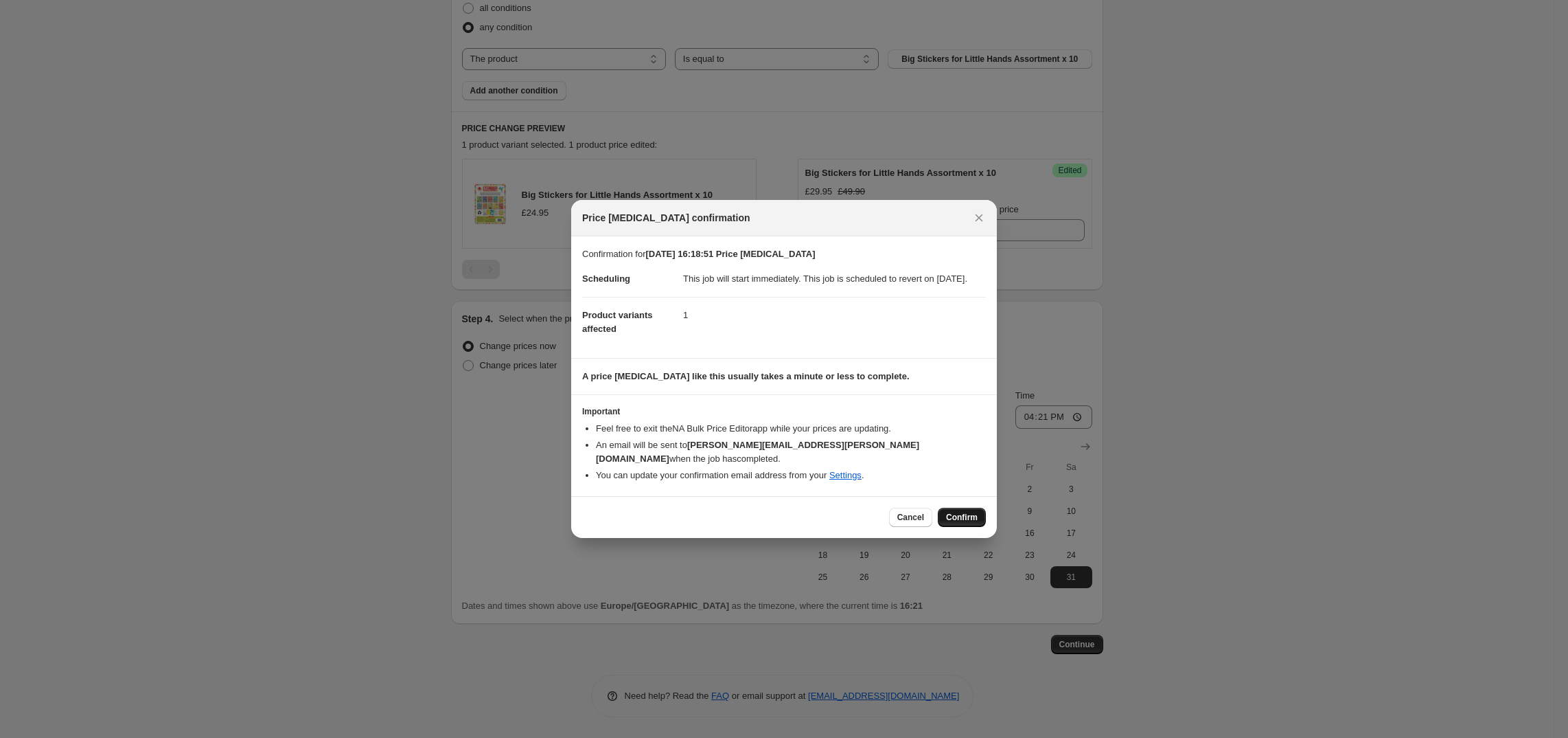
click at [965, 514] on span "Confirm" at bounding box center [962, 517] width 32 height 11
